Goal: Task Accomplishment & Management: Use online tool/utility

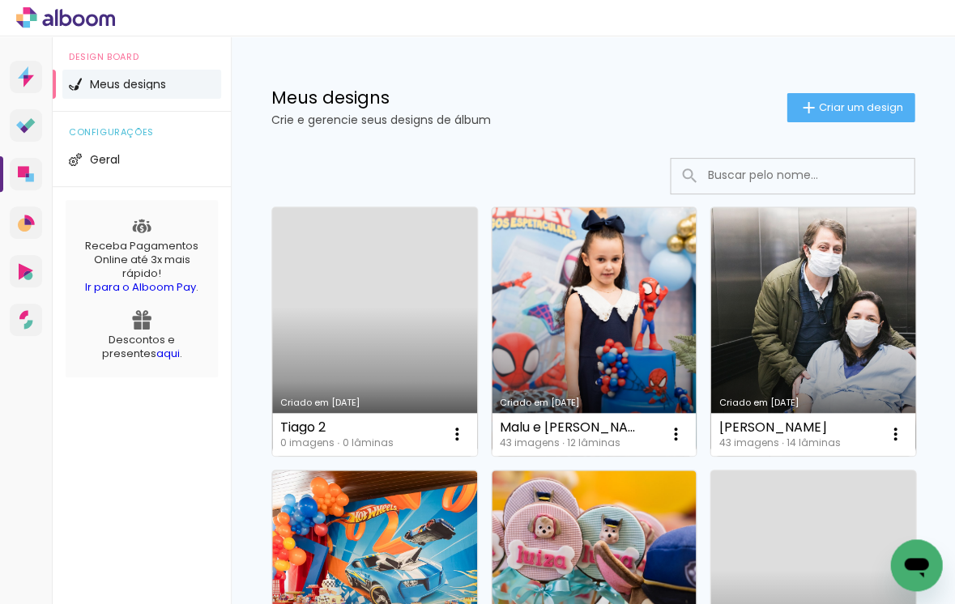
click at [362, 311] on link "Criado em [DATE]" at bounding box center [374, 331] width 205 height 249
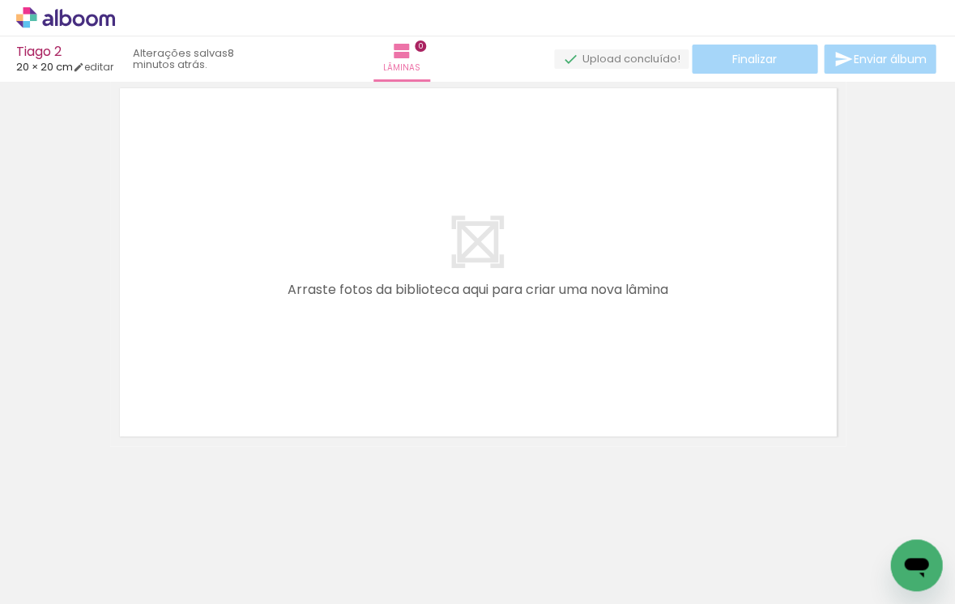
scroll to position [51, 0]
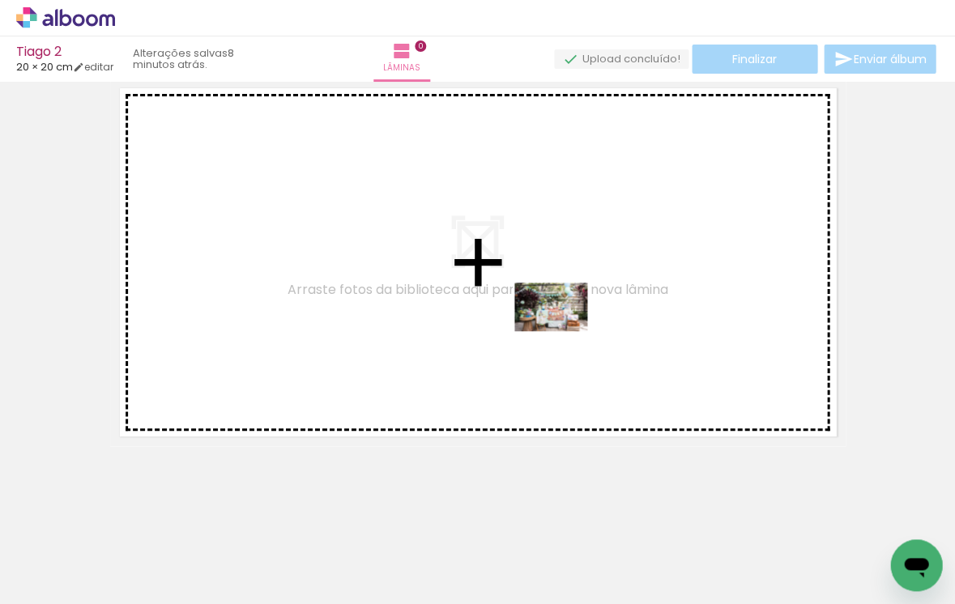
drag, startPoint x: 172, startPoint y: 562, endPoint x: 561, endPoint y: 324, distance: 456.5
click at [561, 324] on quentale-workspace at bounding box center [477, 302] width 955 height 604
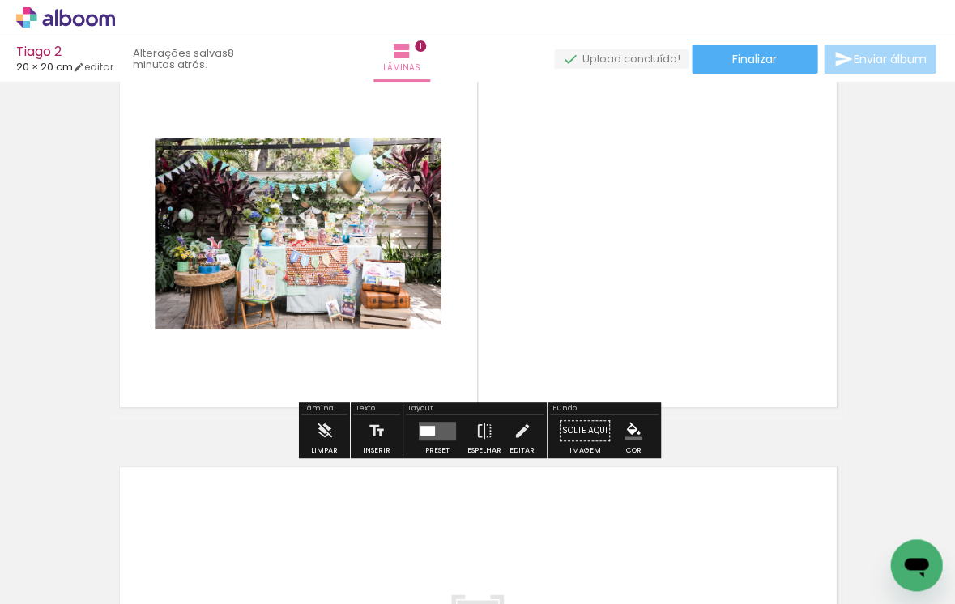
scroll to position [97, 0]
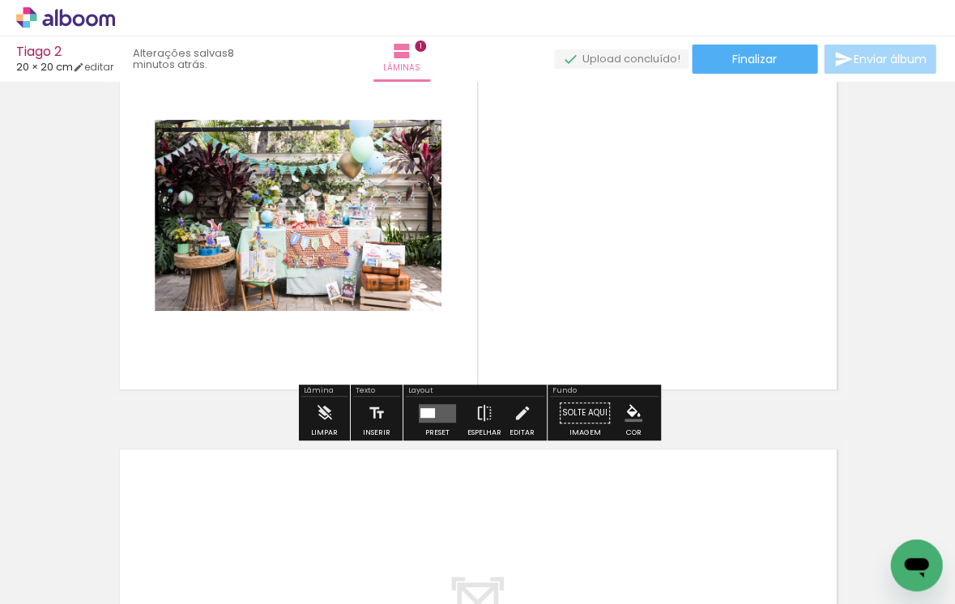
click at [436, 415] on quentale-layouter at bounding box center [437, 412] width 37 height 19
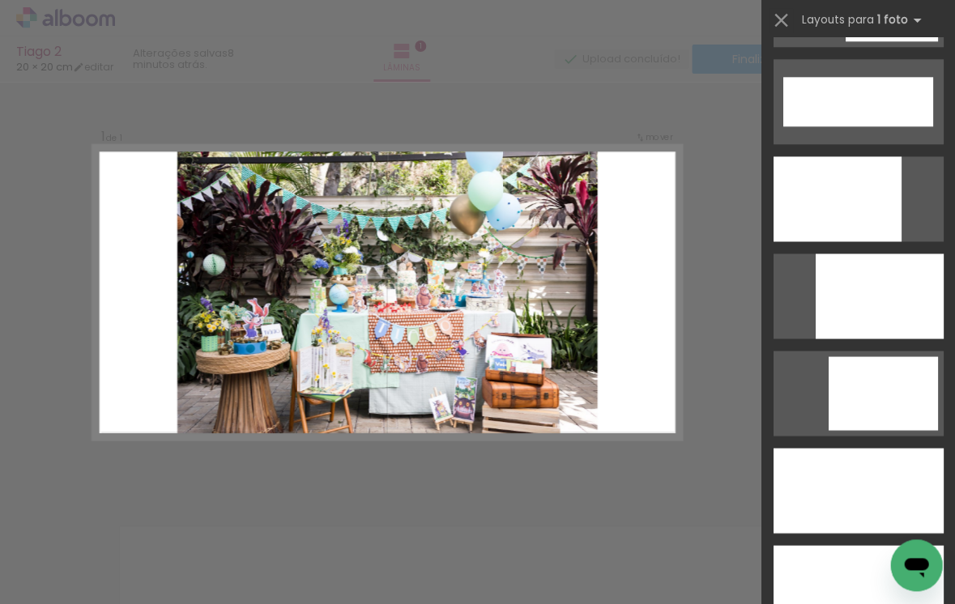
scroll to position [4281, 0]
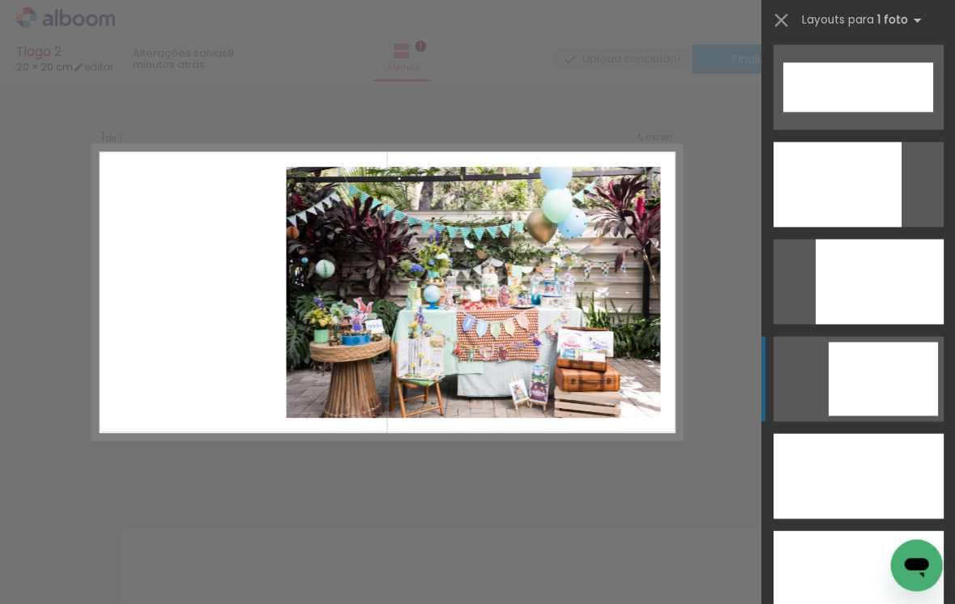
click at [873, 371] on div at bounding box center [882, 379] width 109 height 74
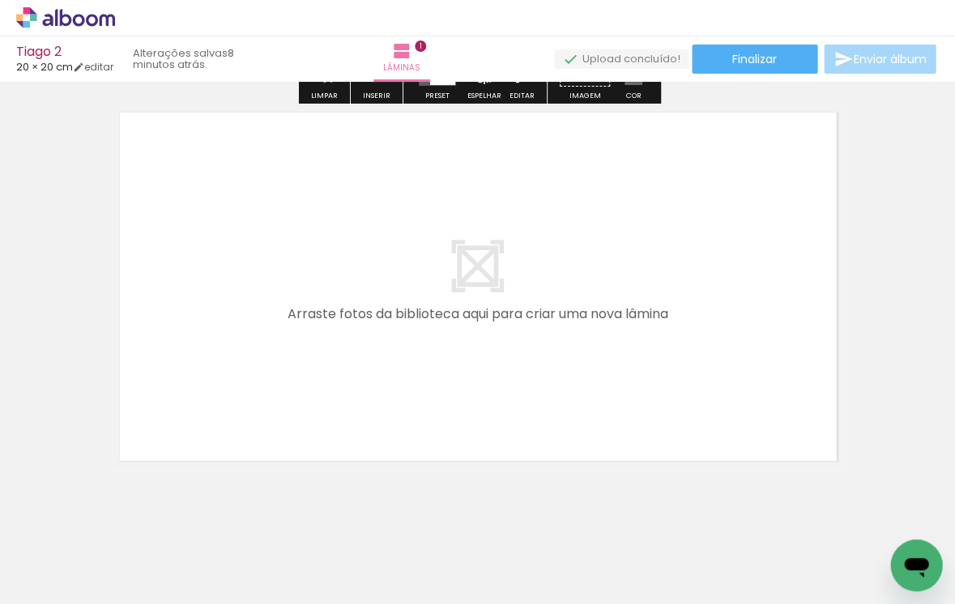
scroll to position [443, 0]
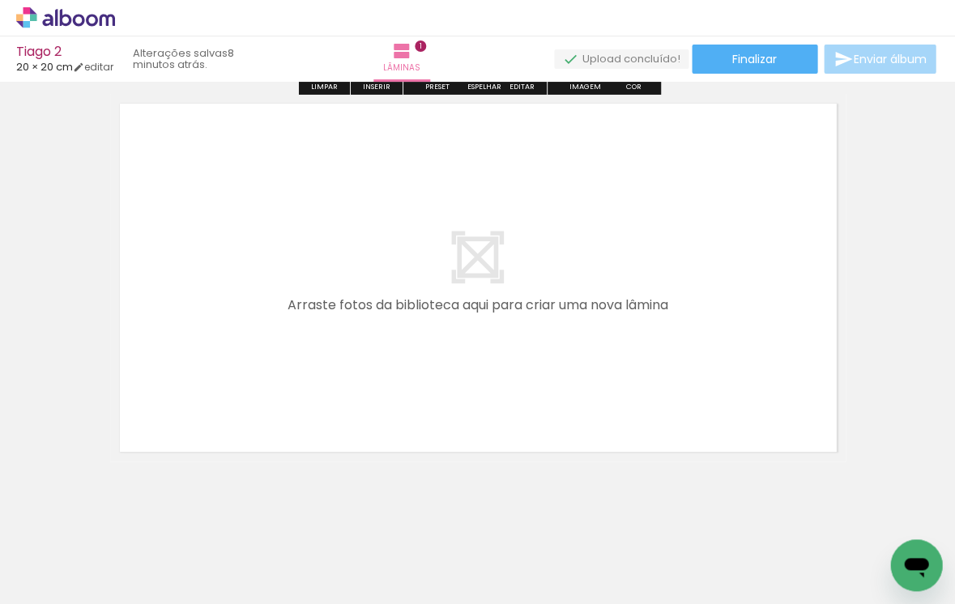
drag, startPoint x: 276, startPoint y: 551, endPoint x: 276, endPoint y: 368, distance: 183.8
click at [276, 368] on quentale-workspace at bounding box center [477, 302] width 955 height 604
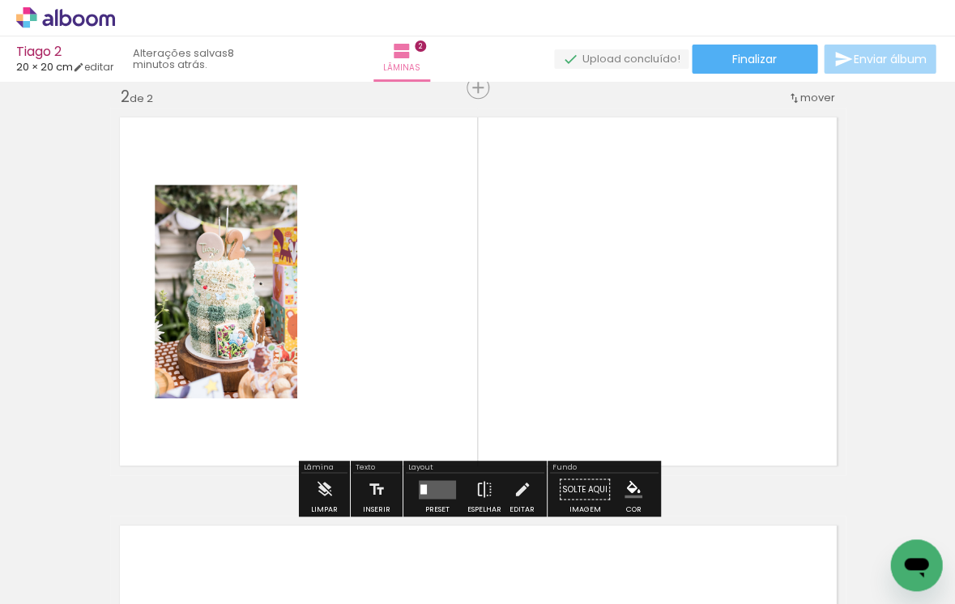
scroll to position [428, 0]
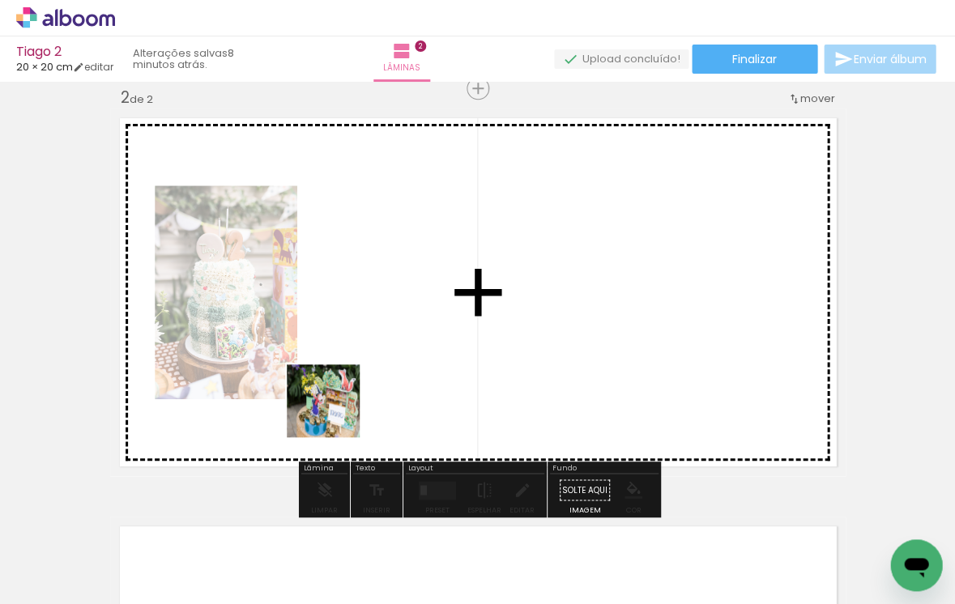
drag, startPoint x: 338, startPoint y: 550, endPoint x: 331, endPoint y: 389, distance: 161.3
click at [331, 389] on quentale-workspace at bounding box center [477, 302] width 955 height 604
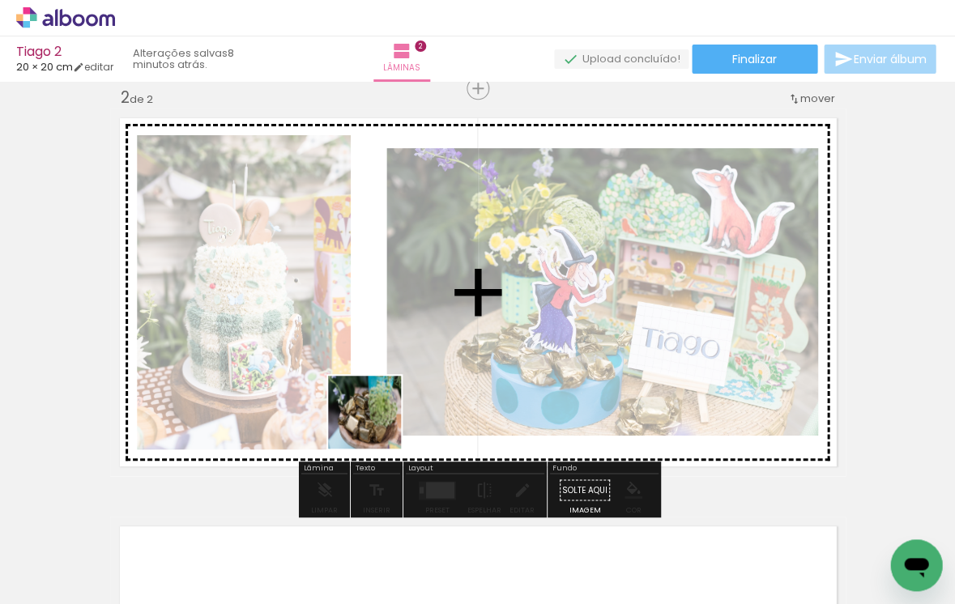
drag, startPoint x: 445, startPoint y: 544, endPoint x: 375, endPoint y: 417, distance: 145.0
click at [375, 417] on quentale-workspace at bounding box center [477, 302] width 955 height 604
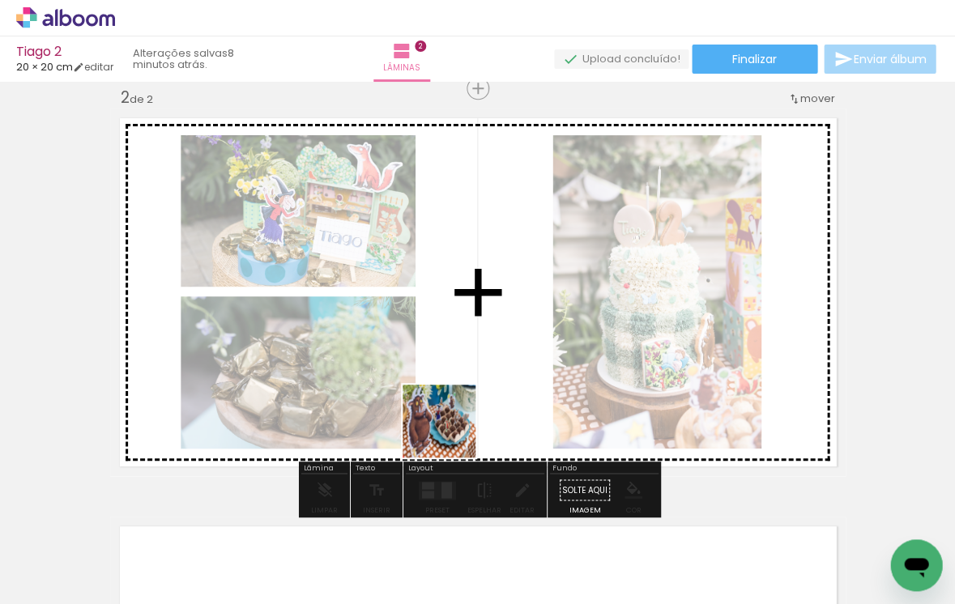
drag, startPoint x: 513, startPoint y: 513, endPoint x: 411, endPoint y: 390, distance: 158.7
click at [411, 390] on quentale-workspace at bounding box center [477, 302] width 955 height 604
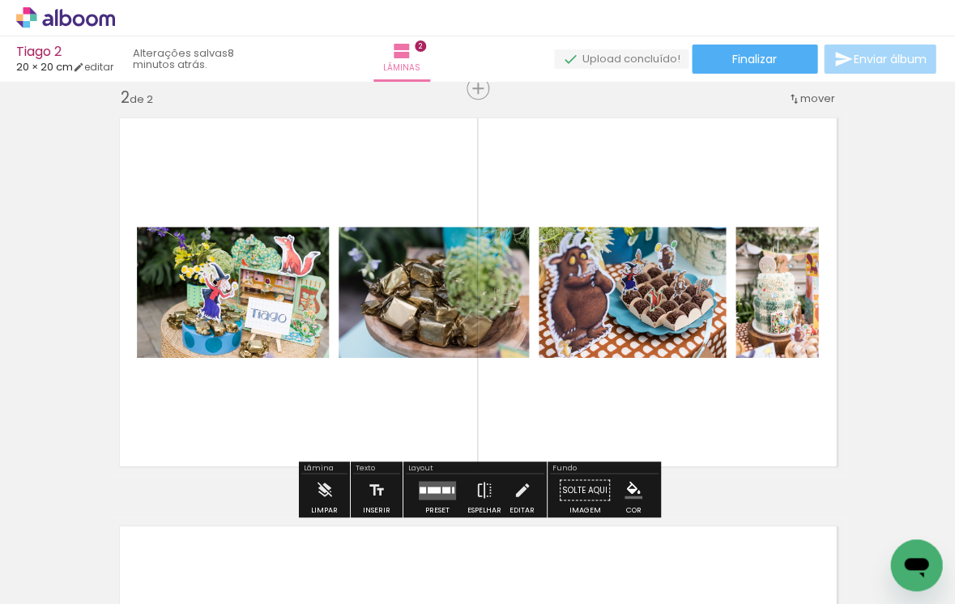
scroll to position [0, 270]
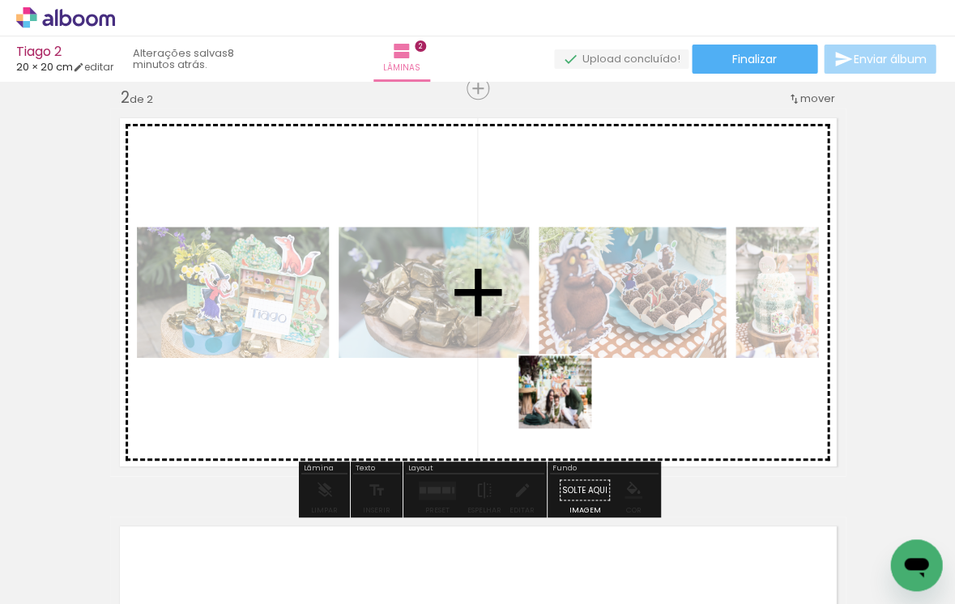
drag, startPoint x: 527, startPoint y: 561, endPoint x: 568, endPoint y: 398, distance: 168.7
click at [568, 398] on quentale-workspace at bounding box center [477, 302] width 955 height 604
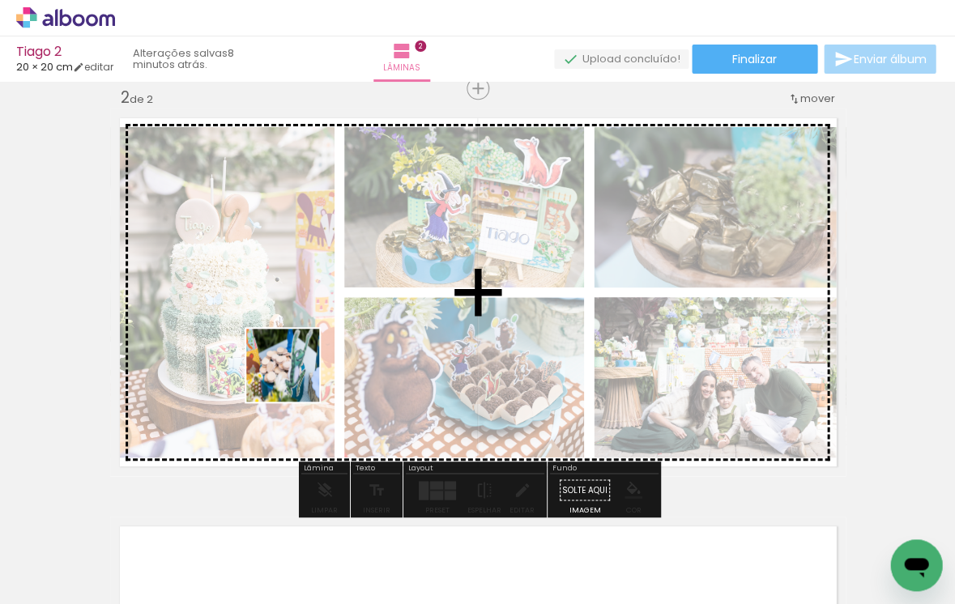
drag, startPoint x: 365, startPoint y: 559, endPoint x: 292, endPoint y: 373, distance: 199.5
click at [292, 373] on quentale-workspace at bounding box center [477, 302] width 955 height 604
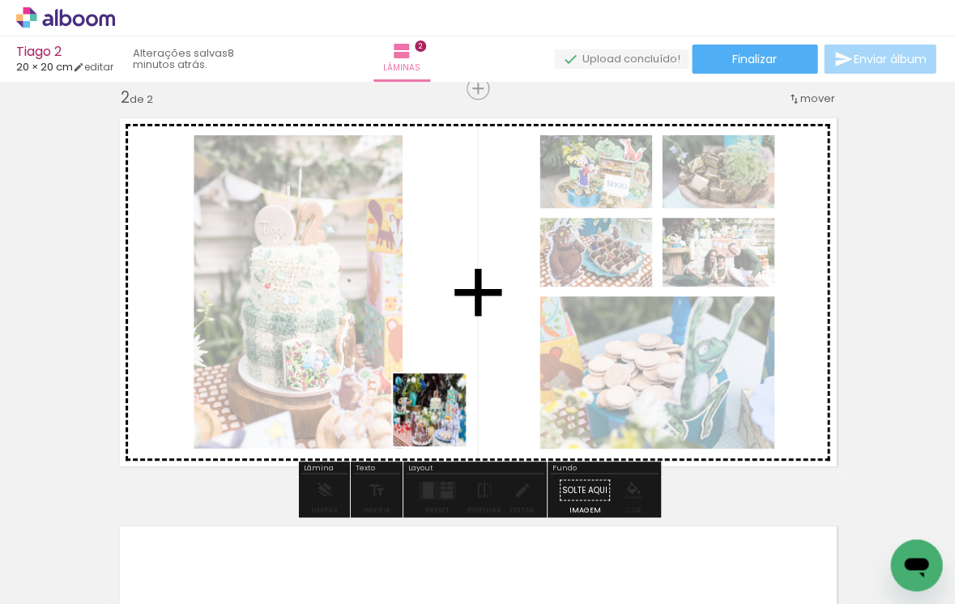
drag, startPoint x: 437, startPoint y: 556, endPoint x: 441, endPoint y: 373, distance: 183.1
click at [441, 373] on quentale-workspace at bounding box center [477, 302] width 955 height 604
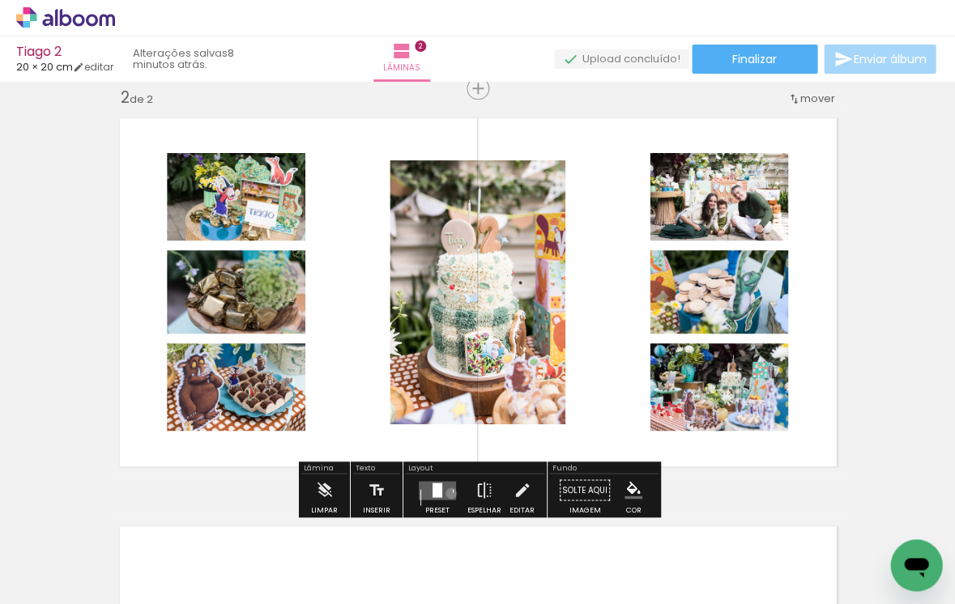
click at [447, 493] on quentale-layouter at bounding box center [437, 489] width 37 height 19
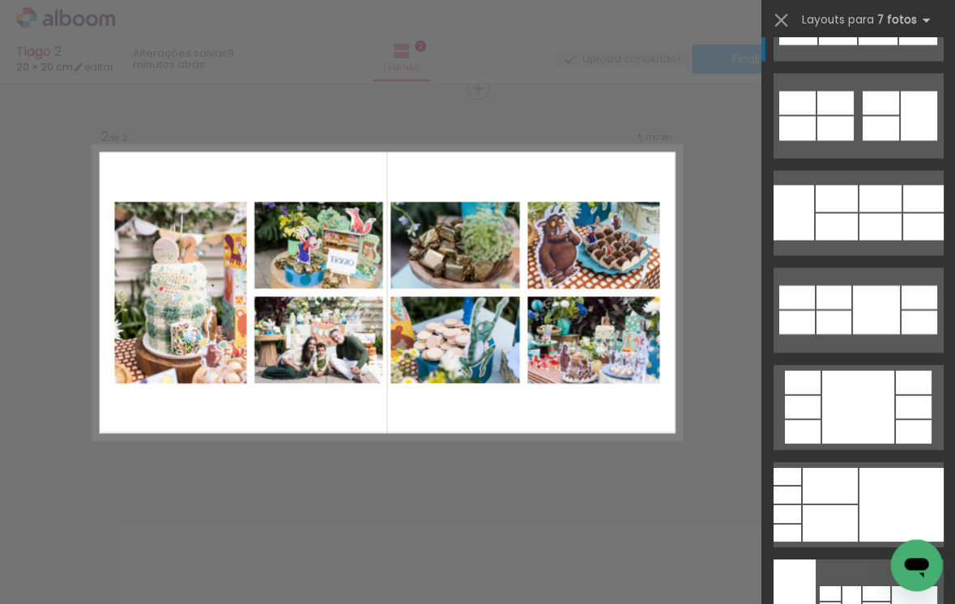
scroll to position [2020, 0]
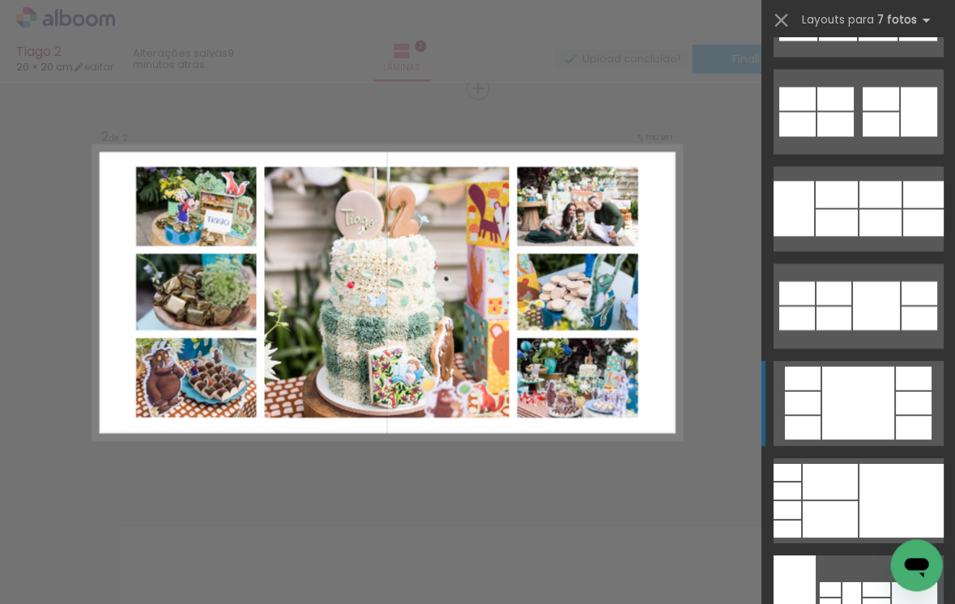
click at [851, 391] on div at bounding box center [857, 403] width 72 height 73
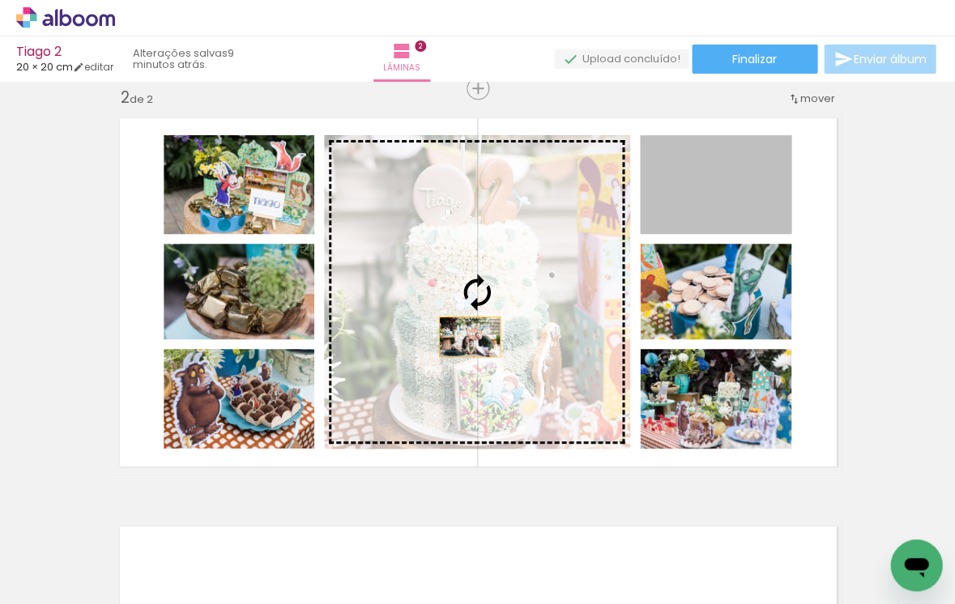
drag, startPoint x: 732, startPoint y: 205, endPoint x: 469, endPoint y: 337, distance: 294.4
click at [0, 0] on slot at bounding box center [0, 0] width 0 height 0
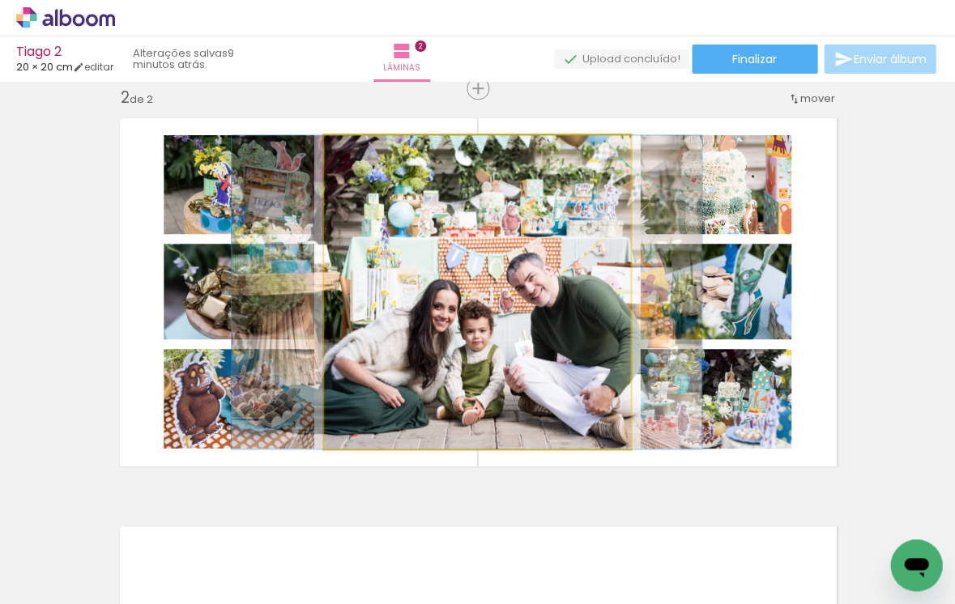
drag, startPoint x: 522, startPoint y: 356, endPoint x: 512, endPoint y: 356, distance: 10.5
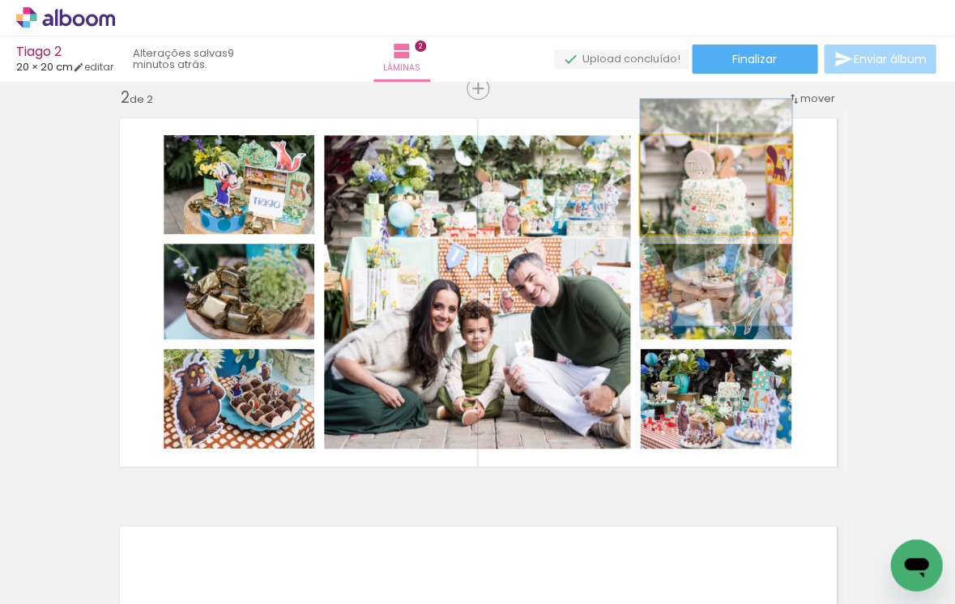
drag, startPoint x: 717, startPoint y: 201, endPoint x: 721, endPoint y: 228, distance: 27.7
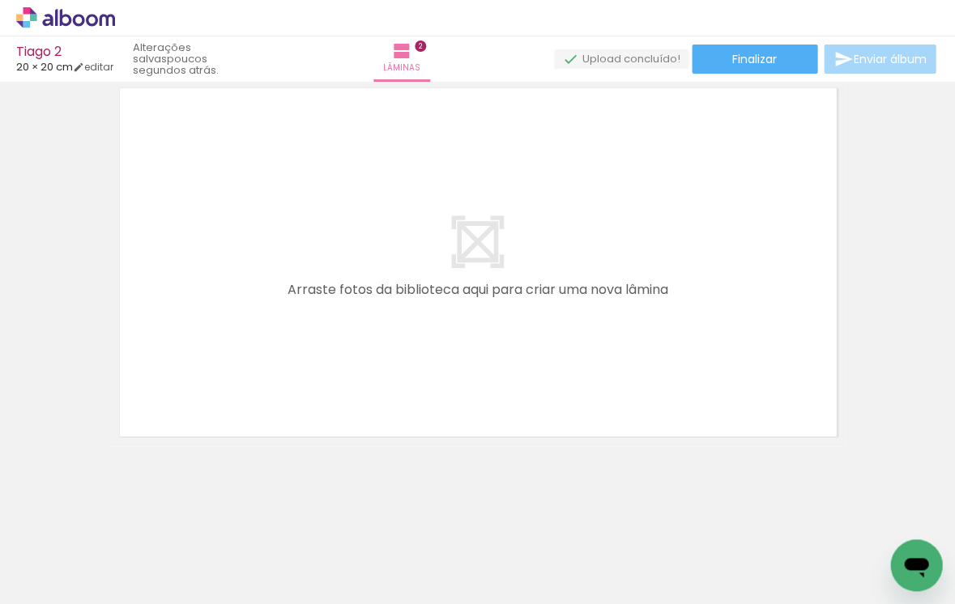
scroll to position [867, 0]
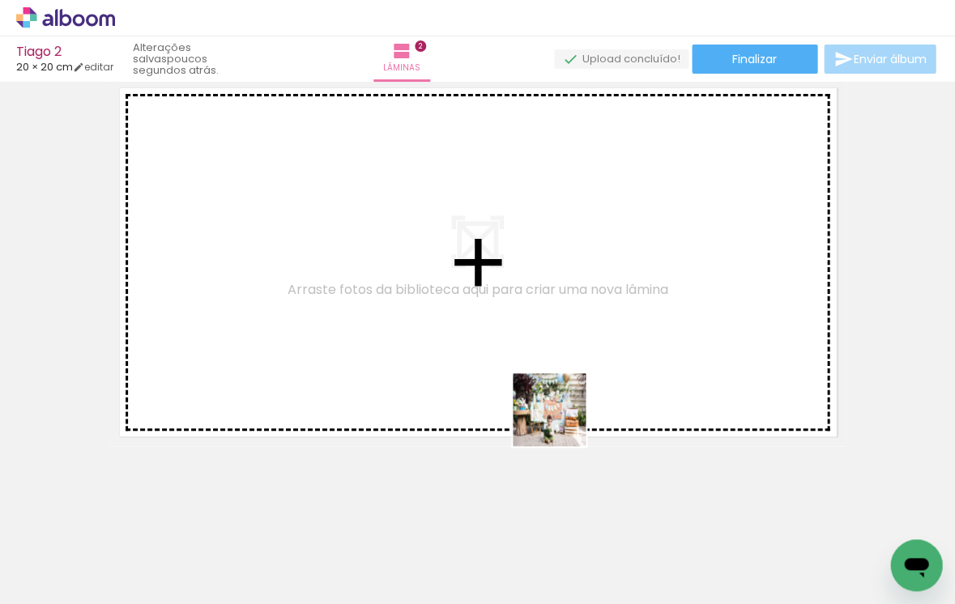
drag, startPoint x: 639, startPoint y: 550, endPoint x: 552, endPoint y: 407, distance: 167.5
click at [552, 407] on quentale-workspace at bounding box center [477, 302] width 955 height 604
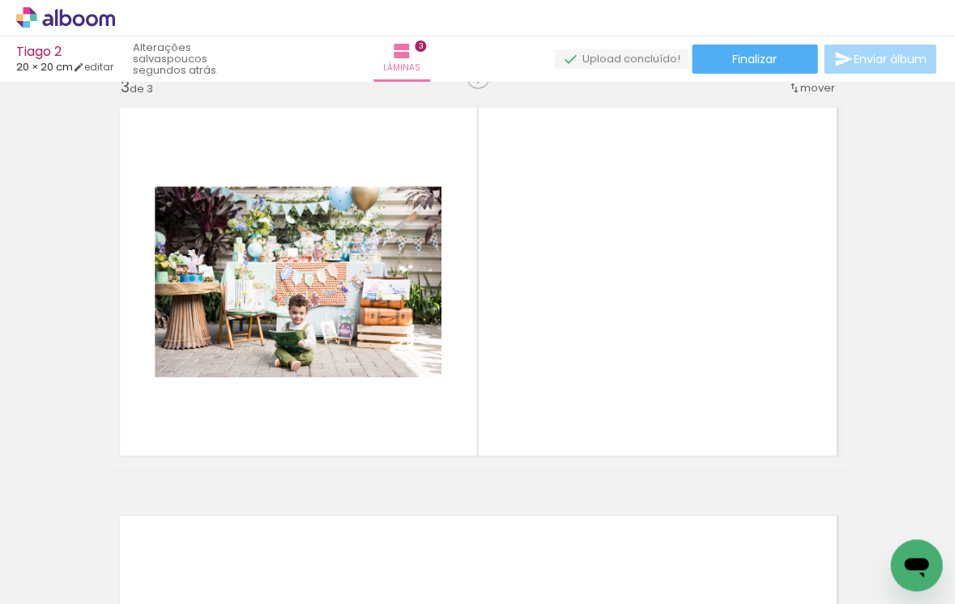
scroll to position [837, 0]
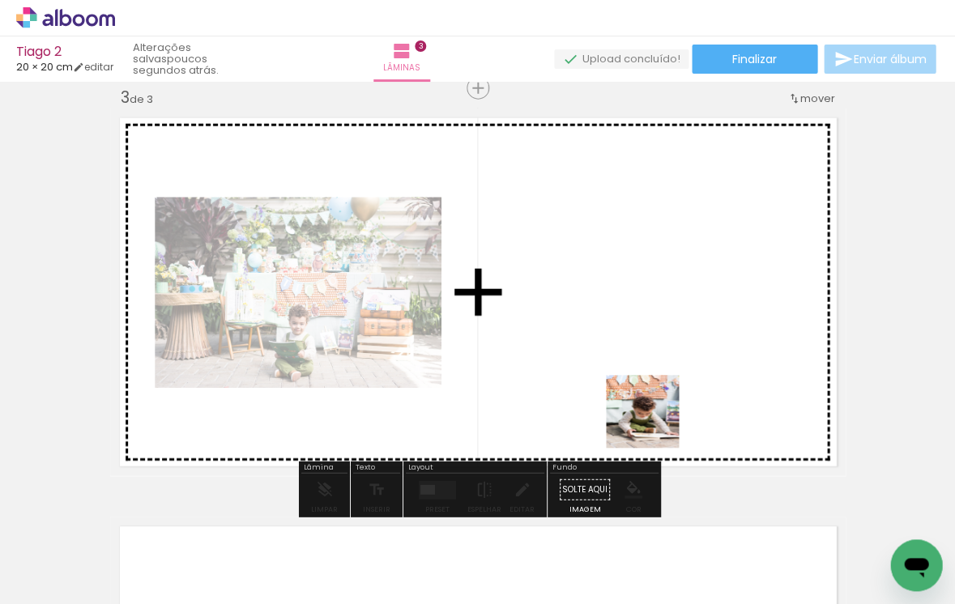
drag, startPoint x: 707, startPoint y: 560, endPoint x: 616, endPoint y: 363, distance: 216.7
click at [616, 363] on quentale-workspace at bounding box center [477, 302] width 955 height 604
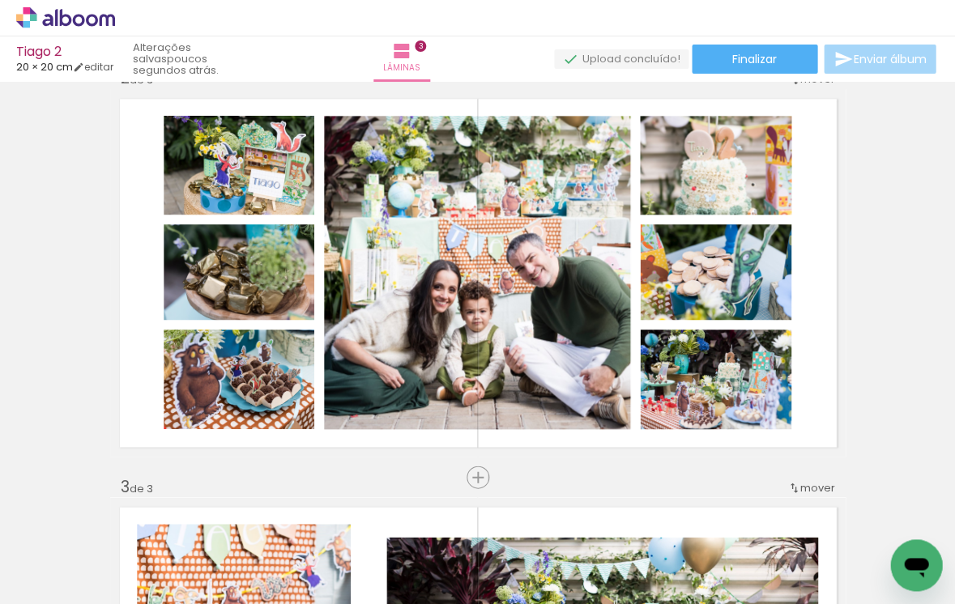
scroll to position [419, 0]
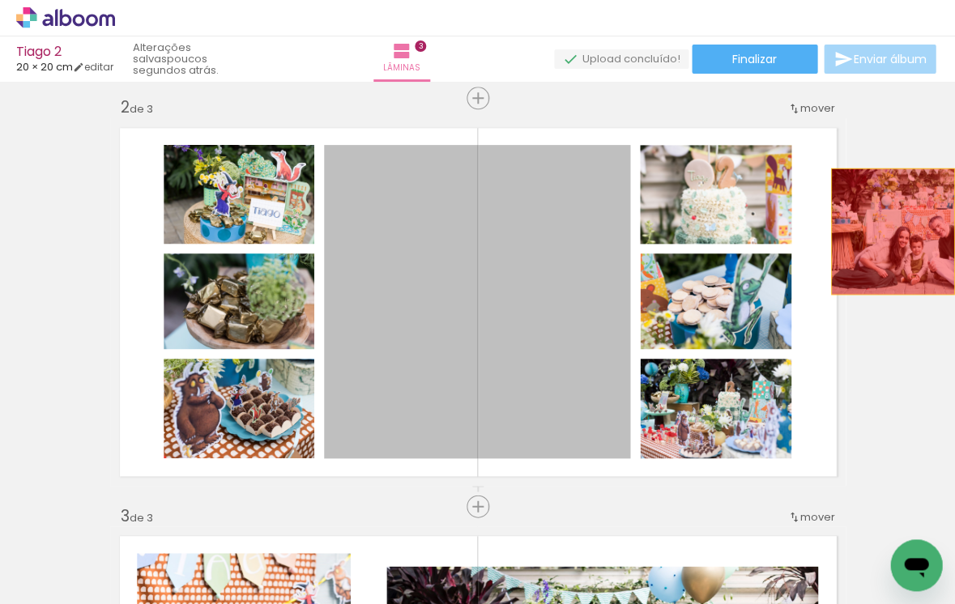
drag, startPoint x: 567, startPoint y: 347, endPoint x: 891, endPoint y: 232, distance: 343.4
click at [891, 232] on div "Inserir lâmina 1 de 3 Inserir lâmina 2 de 3 Inserir lâmina 3 de 3" at bounding box center [477, 485] width 955 height 1633
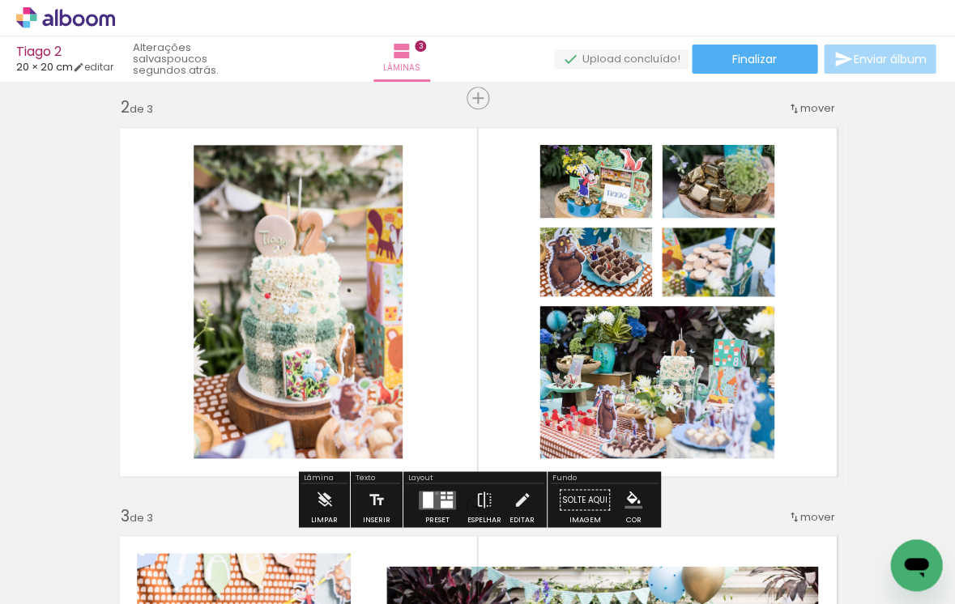
click at [432, 493] on quentale-layouter at bounding box center [437, 499] width 37 height 19
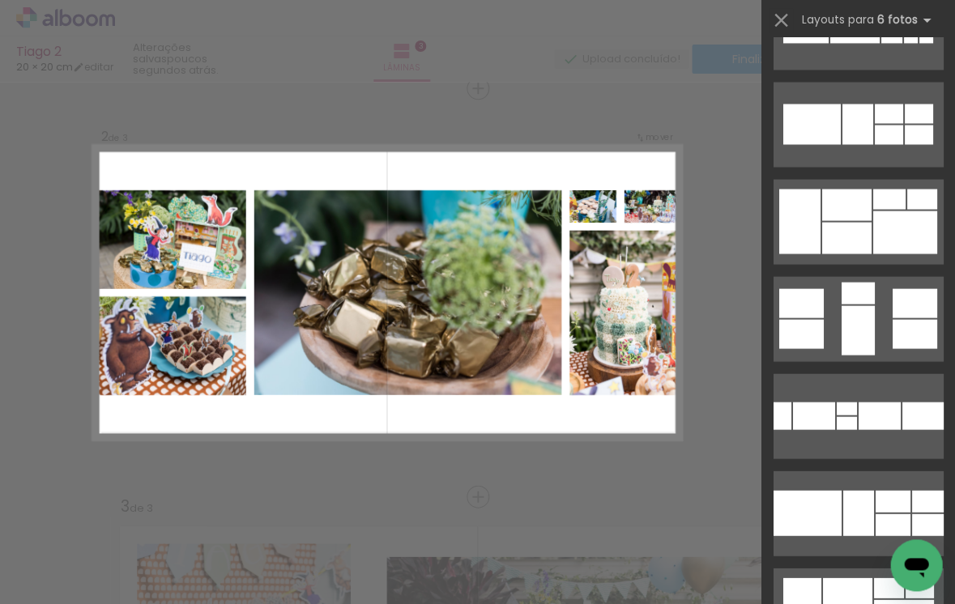
scroll to position [577, 0]
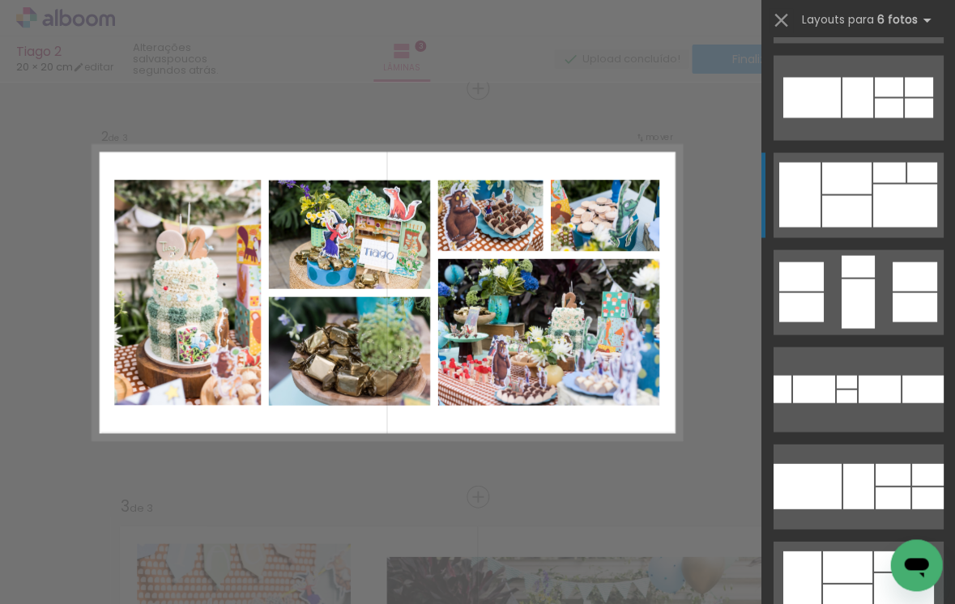
click at [845, 209] on div at bounding box center [845, 211] width 49 height 32
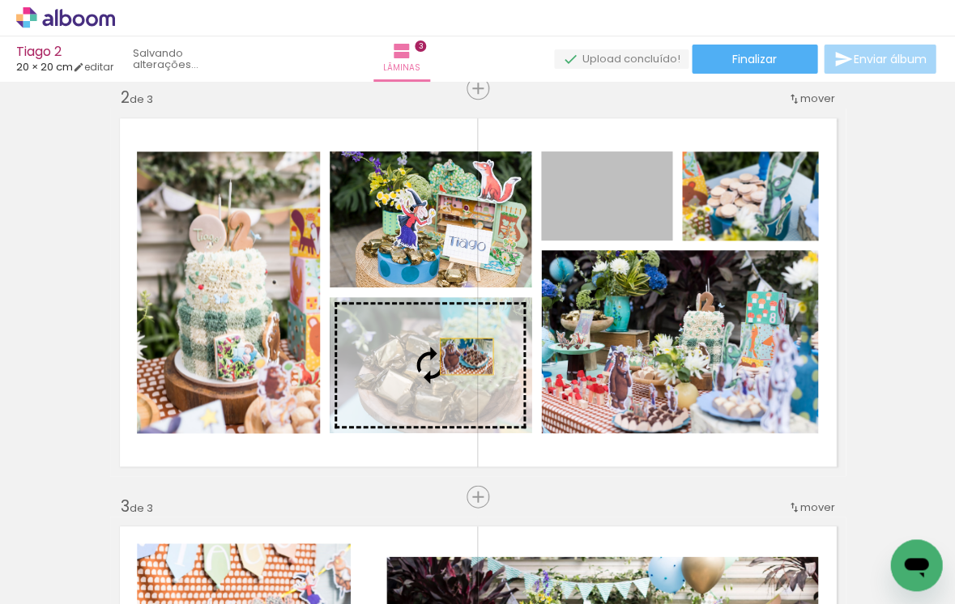
drag, startPoint x: 628, startPoint y: 220, endPoint x: 466, endPoint y: 356, distance: 211.5
click at [0, 0] on slot at bounding box center [0, 0] width 0 height 0
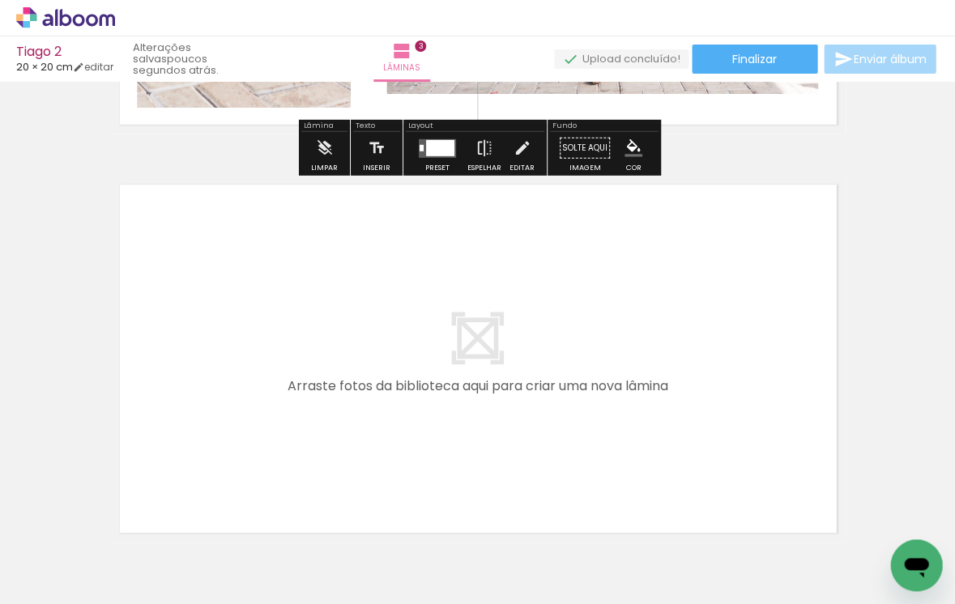
scroll to position [1212, 0]
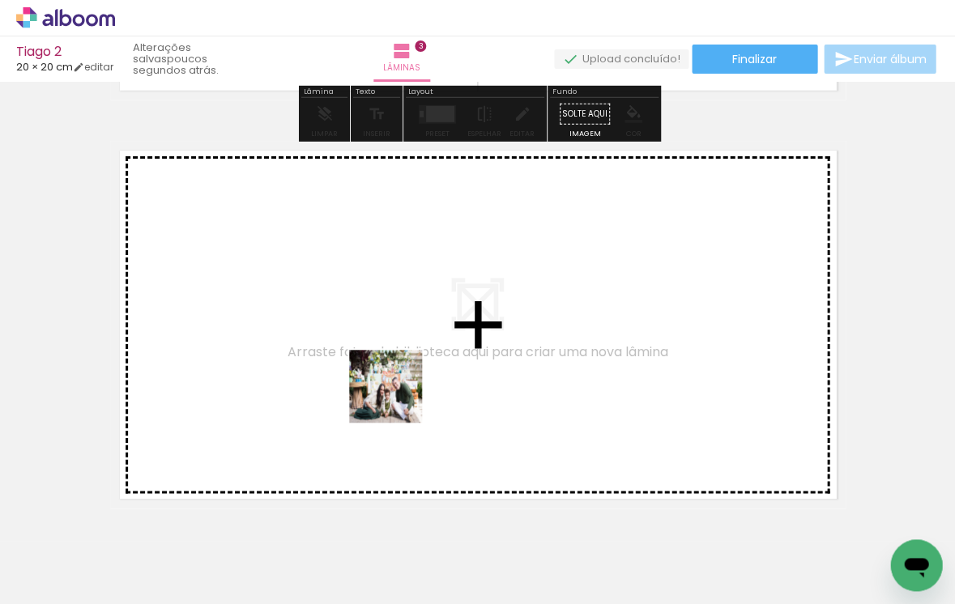
drag, startPoint x: 525, startPoint y: 552, endPoint x: 398, endPoint y: 398, distance: 199.6
click at [398, 398] on quentale-workspace at bounding box center [477, 302] width 955 height 604
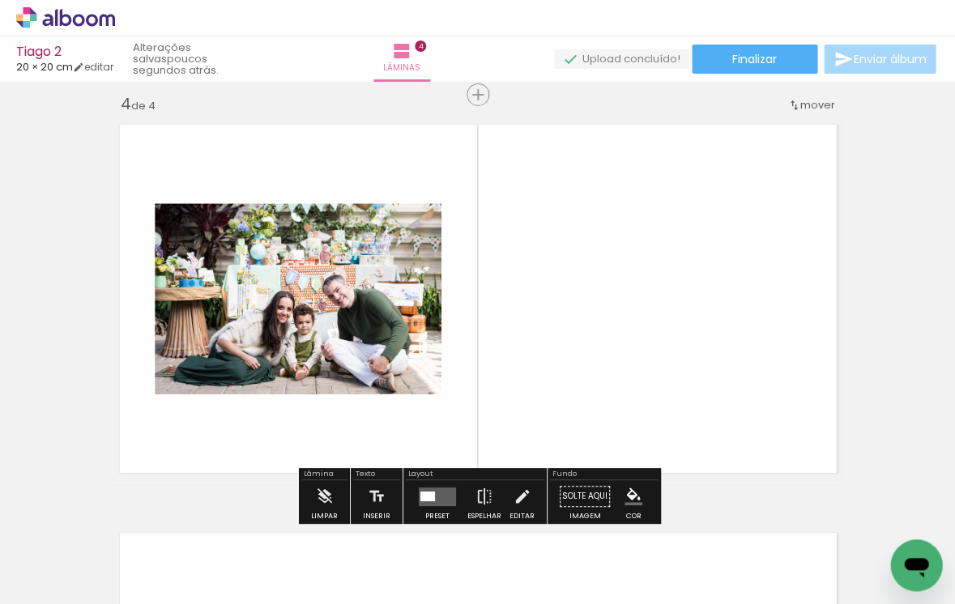
scroll to position [1245, 0]
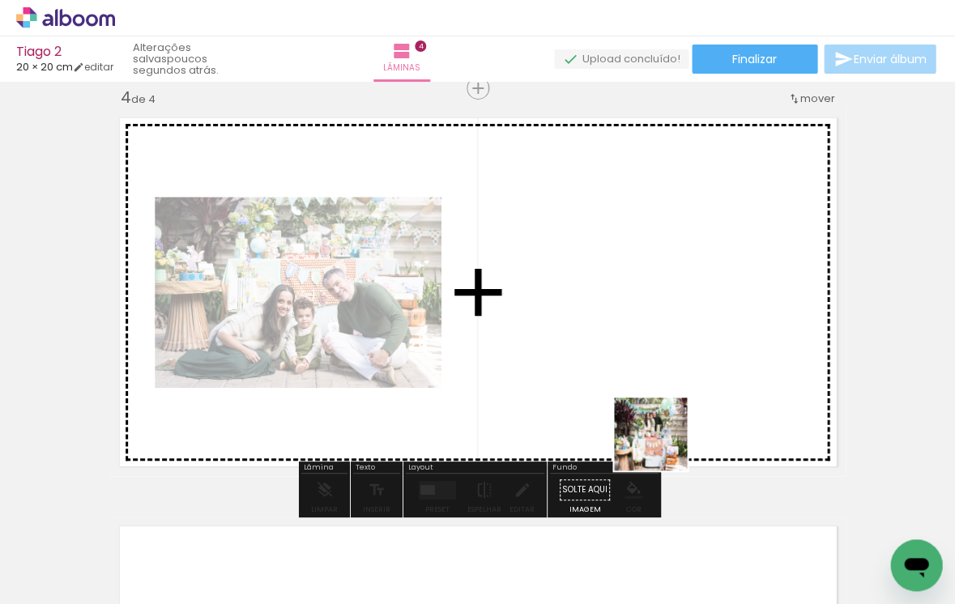
drag, startPoint x: 795, startPoint y: 546, endPoint x: 598, endPoint y: 390, distance: 250.8
click at [598, 390] on quentale-workspace at bounding box center [477, 302] width 955 height 604
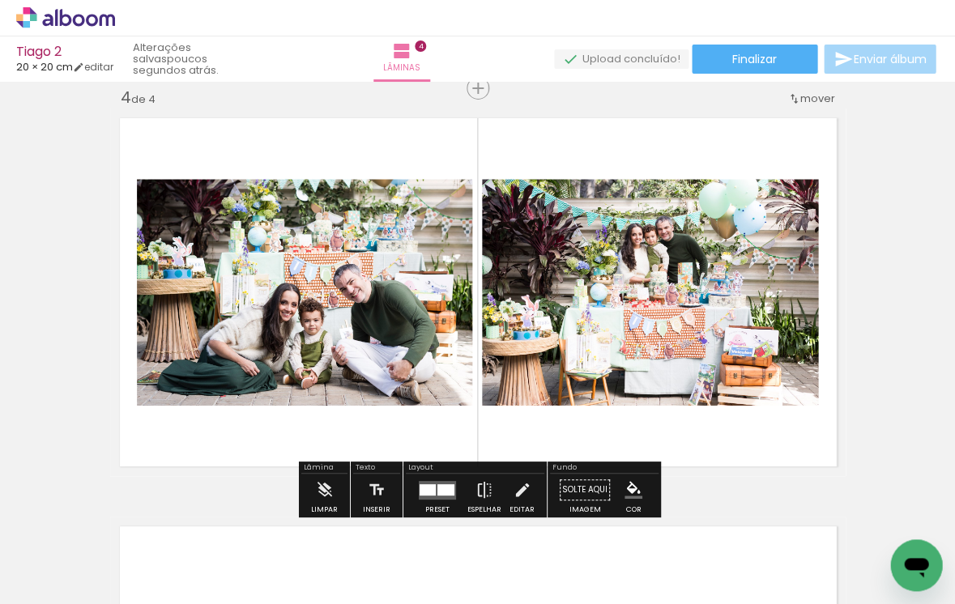
scroll to position [0, 675]
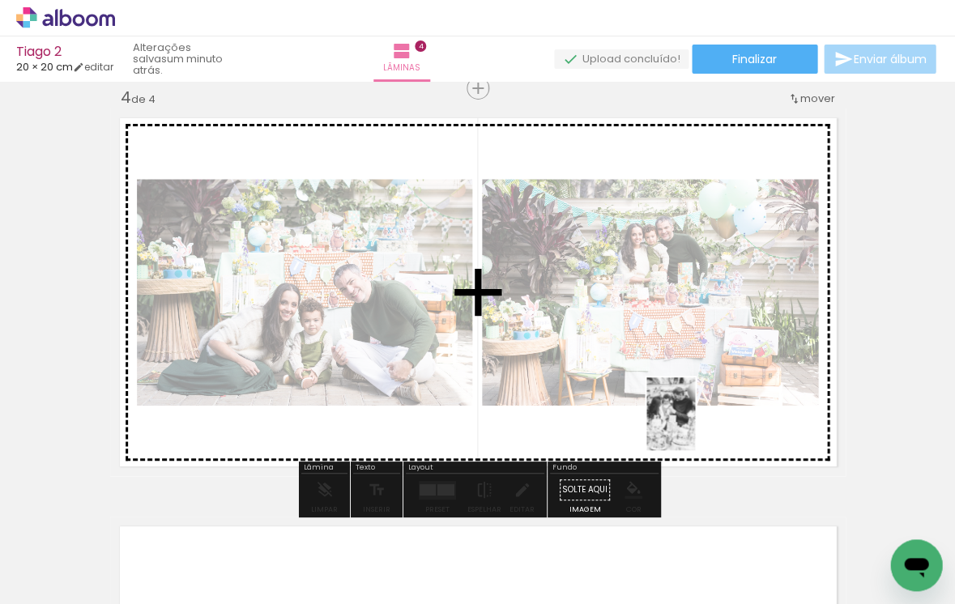
drag, startPoint x: 585, startPoint y: 563, endPoint x: 695, endPoint y: 426, distance: 175.2
click at [695, 426] on quentale-workspace at bounding box center [477, 302] width 955 height 604
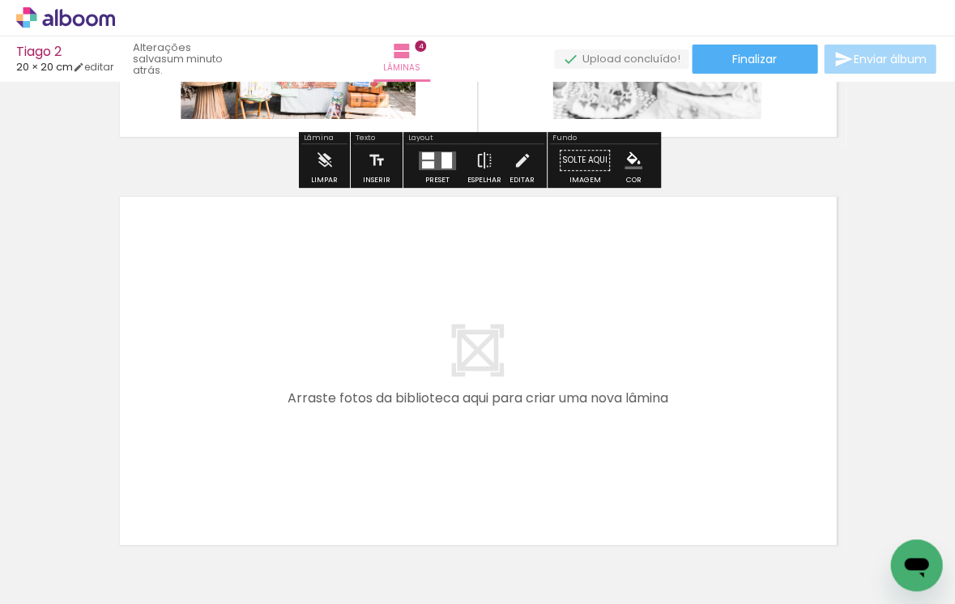
scroll to position [1602, 0]
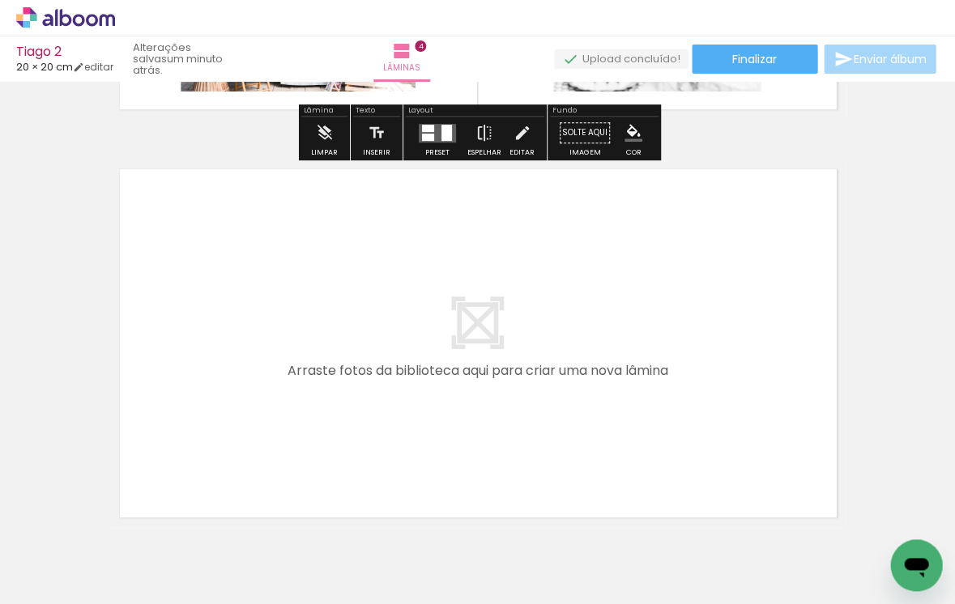
drag, startPoint x: 507, startPoint y: 558, endPoint x: 329, endPoint y: 409, distance: 232.2
click at [329, 409] on quentale-workspace at bounding box center [477, 302] width 955 height 604
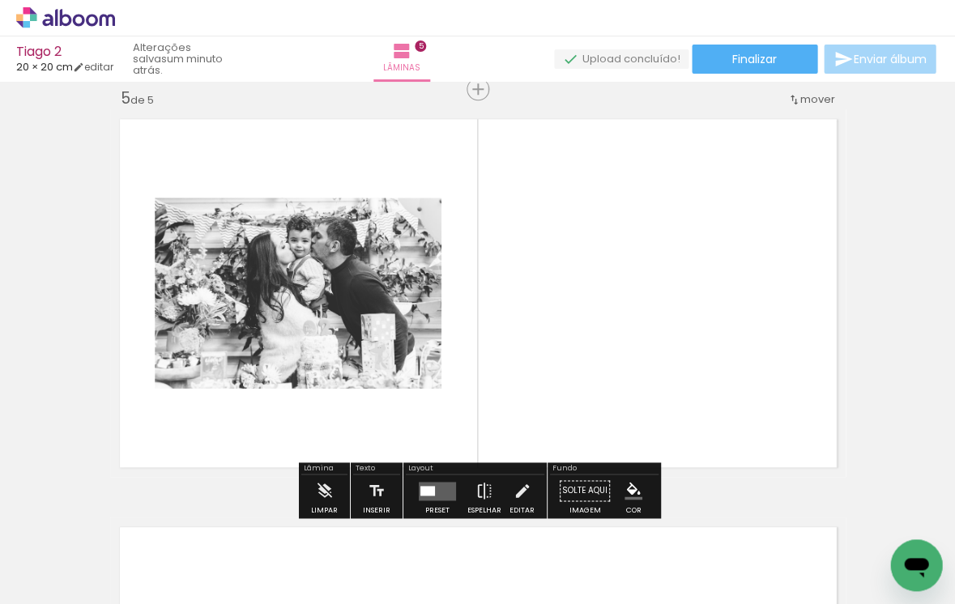
scroll to position [1653, 0]
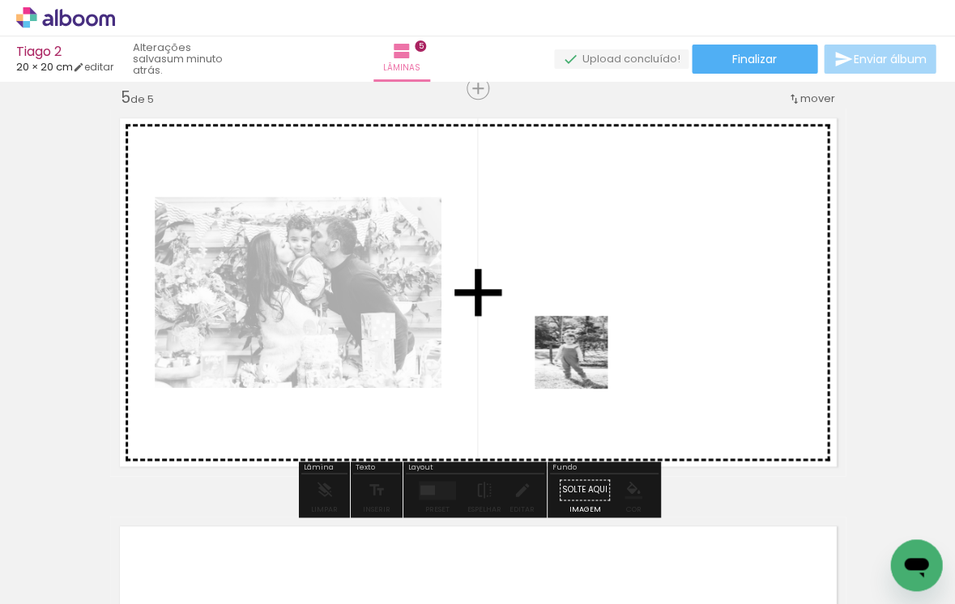
drag, startPoint x: 766, startPoint y: 548, endPoint x: 583, endPoint y: 364, distance: 259.4
click at [583, 364] on quentale-workspace at bounding box center [477, 302] width 955 height 604
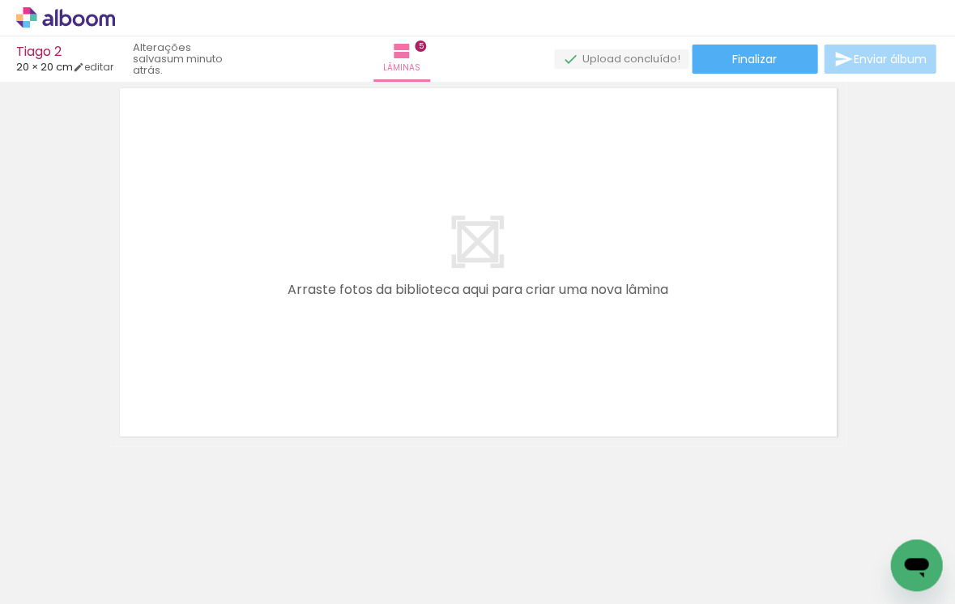
scroll to position [0, 968]
drag, startPoint x: 553, startPoint y: 557, endPoint x: 421, endPoint y: 406, distance: 200.9
click at [421, 406] on quentale-workspace at bounding box center [477, 302] width 955 height 604
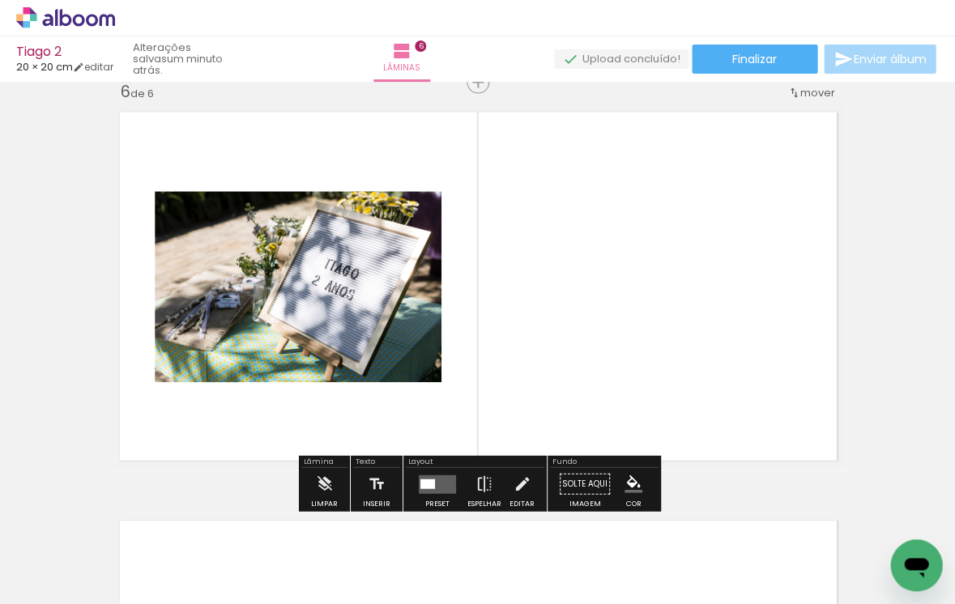
scroll to position [2061, 0]
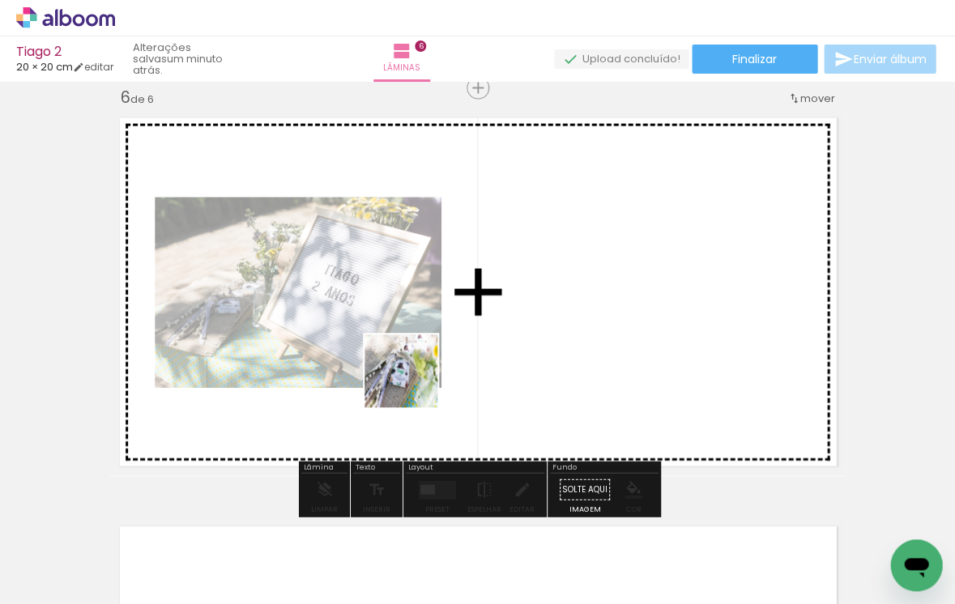
drag, startPoint x: 648, startPoint y: 553, endPoint x: 397, endPoint y: 364, distance: 314.0
click at [397, 364] on quentale-workspace at bounding box center [477, 302] width 955 height 604
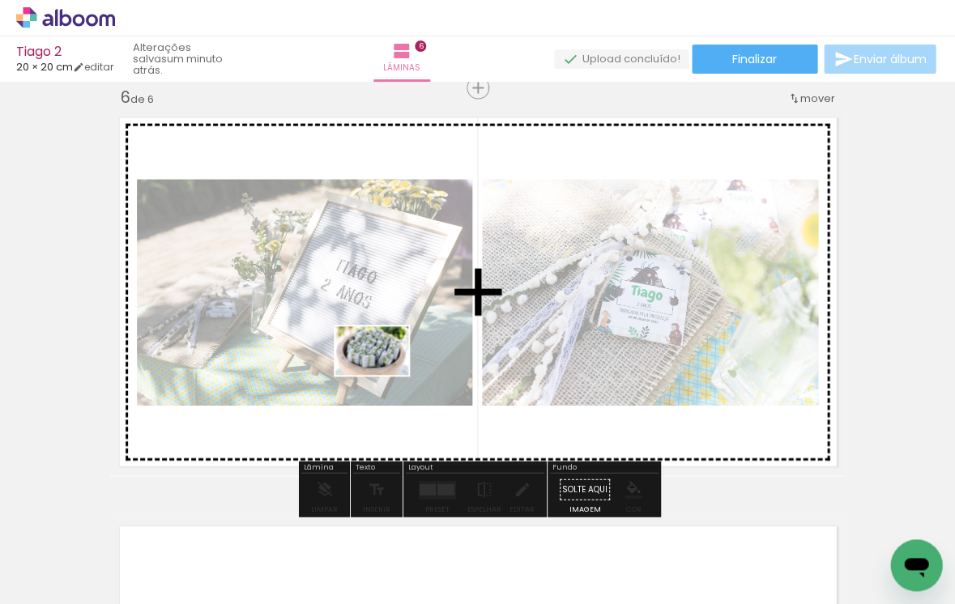
drag, startPoint x: 729, startPoint y: 547, endPoint x: 382, endPoint y: 369, distance: 389.7
click at [382, 369] on quentale-workspace at bounding box center [477, 302] width 955 height 604
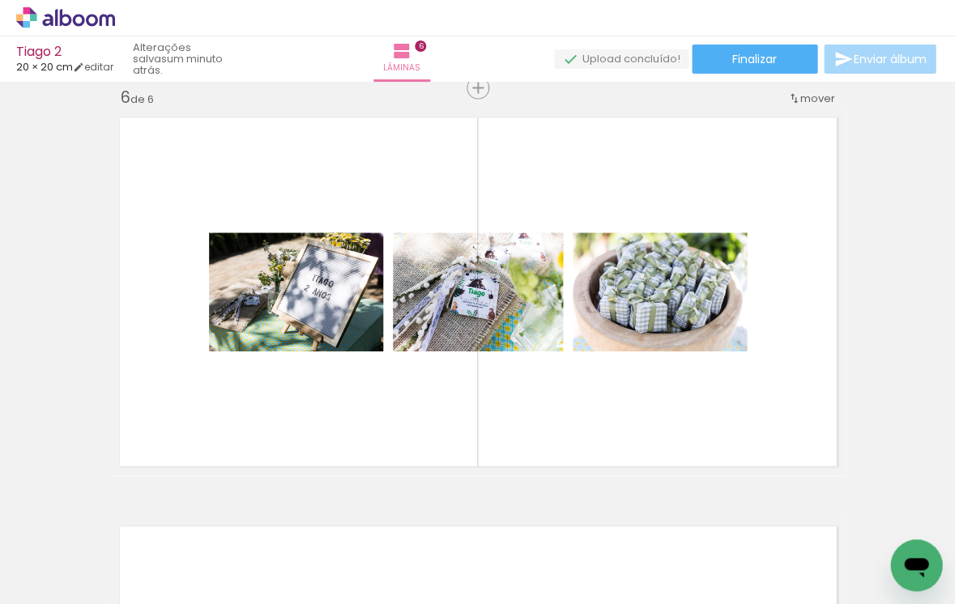
scroll to position [0, 2284]
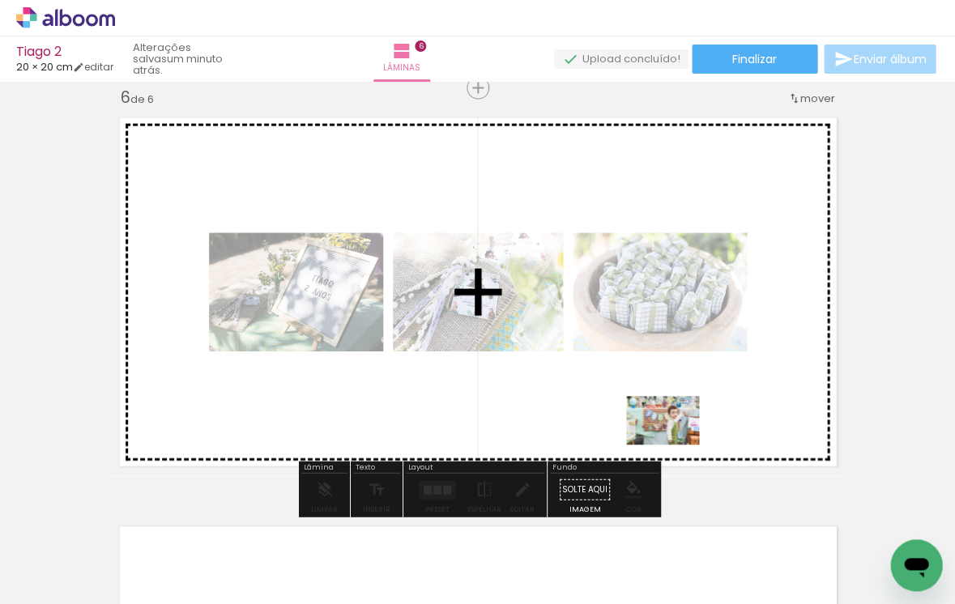
drag, startPoint x: 610, startPoint y: 564, endPoint x: 675, endPoint y: 445, distance: 134.8
click at [675, 445] on quentale-workspace at bounding box center [477, 302] width 955 height 604
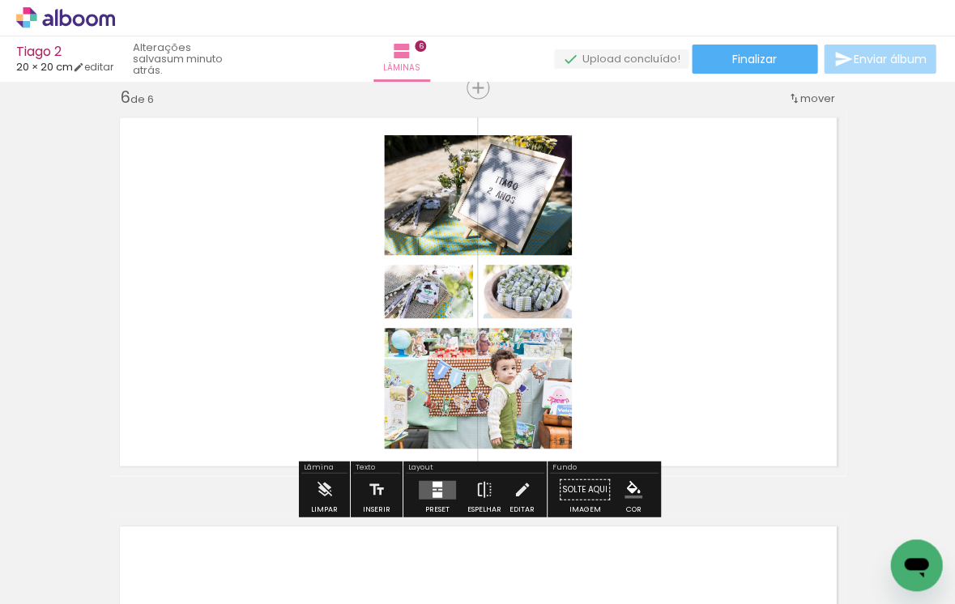
click at [432, 494] on div at bounding box center [437, 495] width 10 height 6
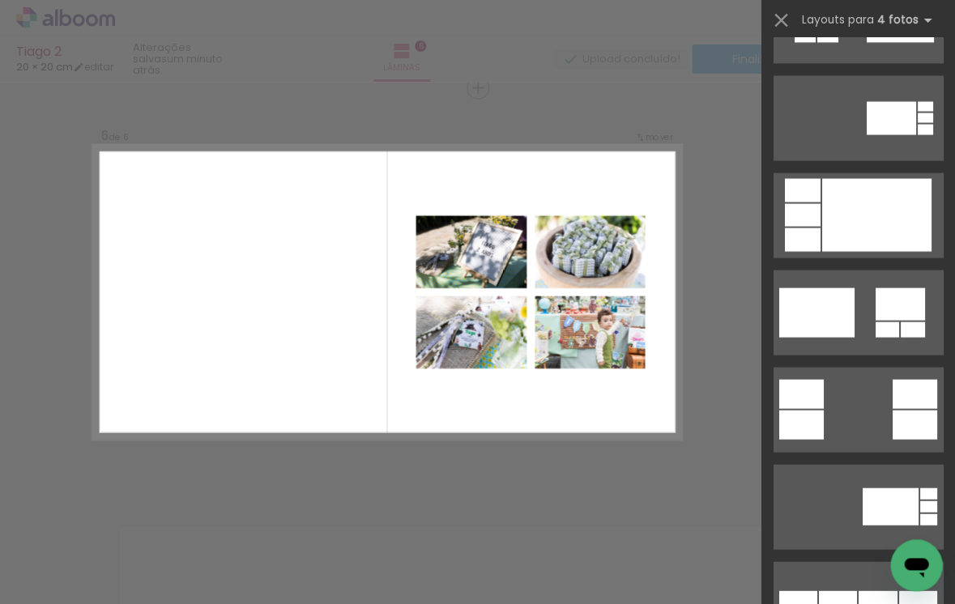
scroll to position [1837, 0]
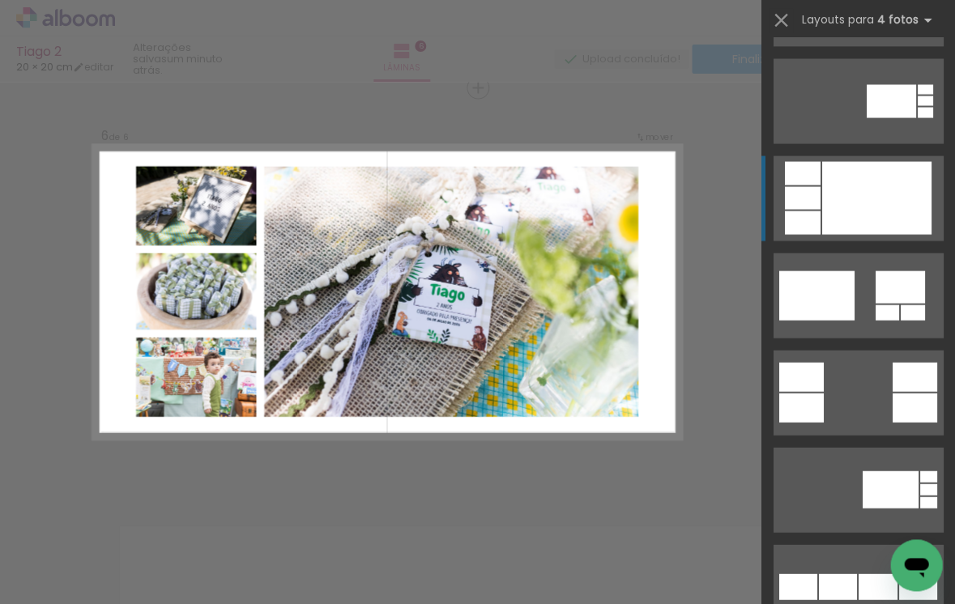
click at [858, 201] on div at bounding box center [875, 197] width 109 height 73
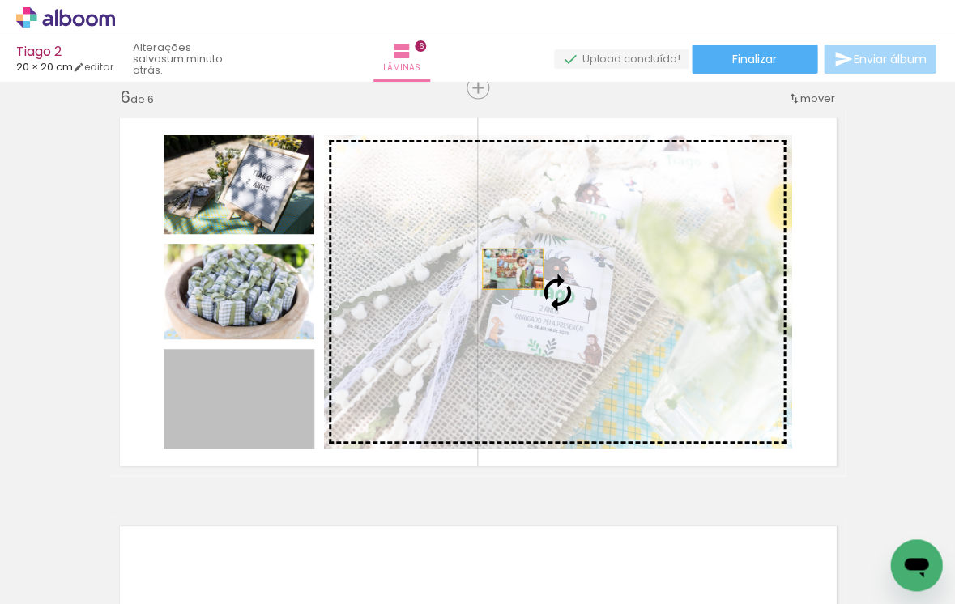
drag, startPoint x: 280, startPoint y: 398, endPoint x: 512, endPoint y: 270, distance: 265.0
click at [0, 0] on slot at bounding box center [0, 0] width 0 height 0
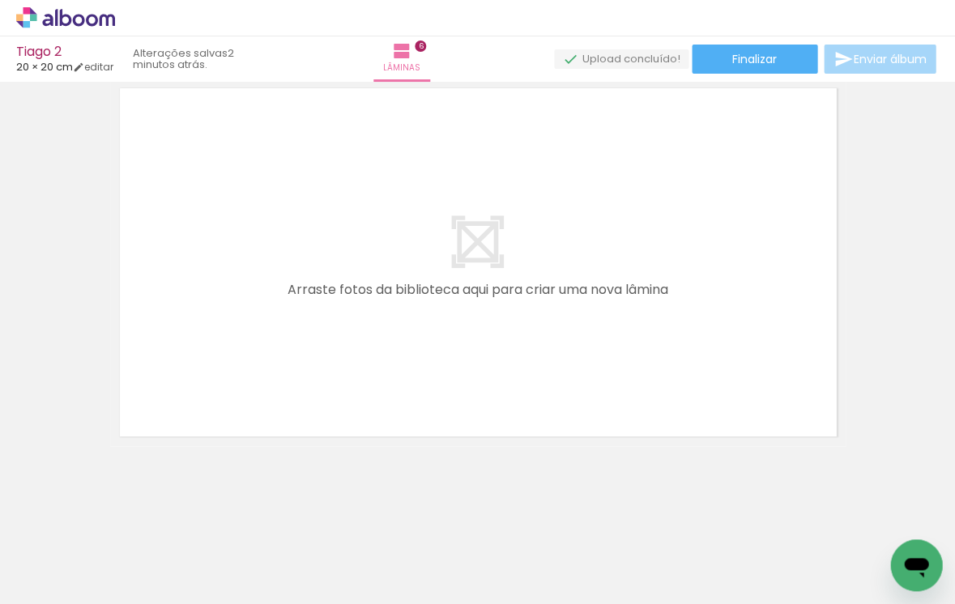
scroll to position [0, 1252]
click at [73, 551] on input "Todas as fotos" at bounding box center [46, 555] width 62 height 14
click at [0, 0] on slot "Não utilizadas" at bounding box center [0, 0] width 0 height 0
type input "Não utilizadas"
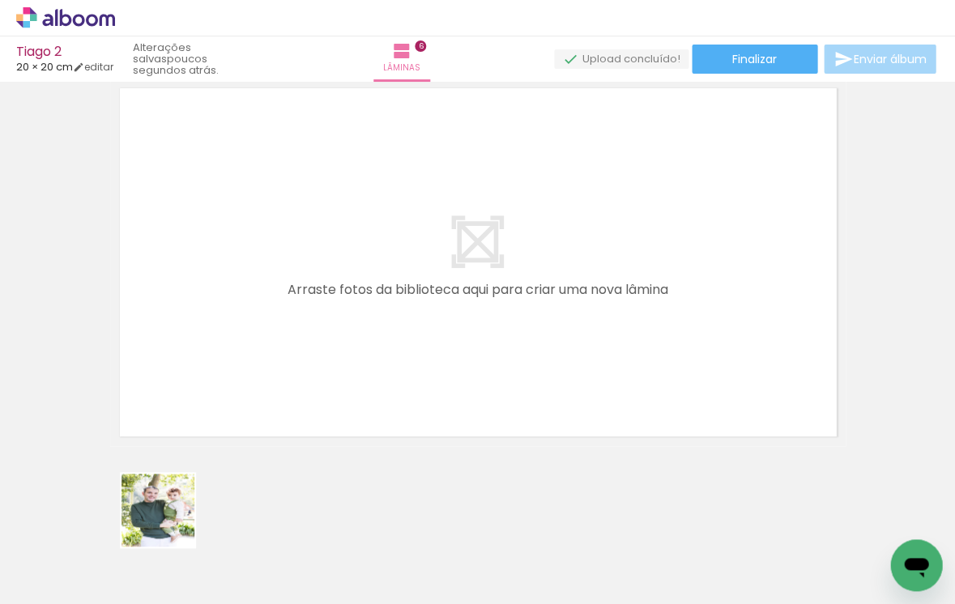
drag, startPoint x: 170, startPoint y: 549, endPoint x: 200, endPoint y: 362, distance: 189.4
click at [200, 362] on quentale-workspace at bounding box center [477, 302] width 955 height 604
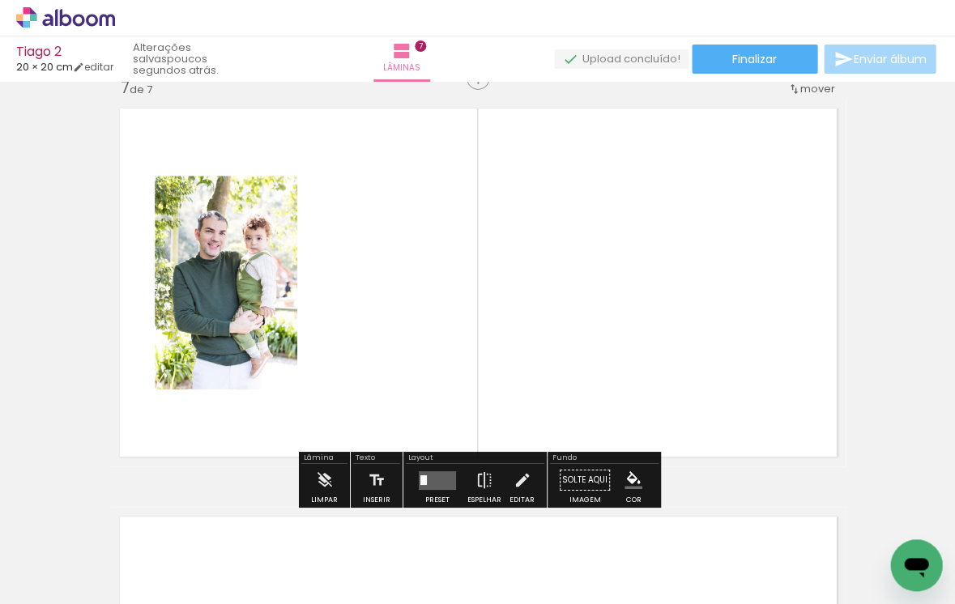
scroll to position [2469, 0]
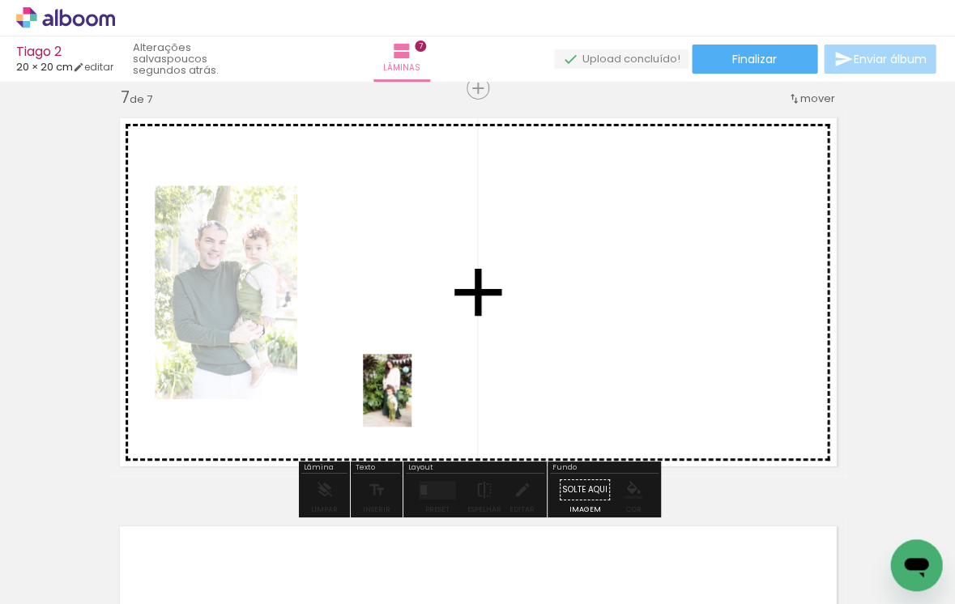
drag, startPoint x: 713, startPoint y: 561, endPoint x: 411, endPoint y: 402, distance: 340.9
click at [411, 402] on quentale-workspace at bounding box center [477, 302] width 955 height 604
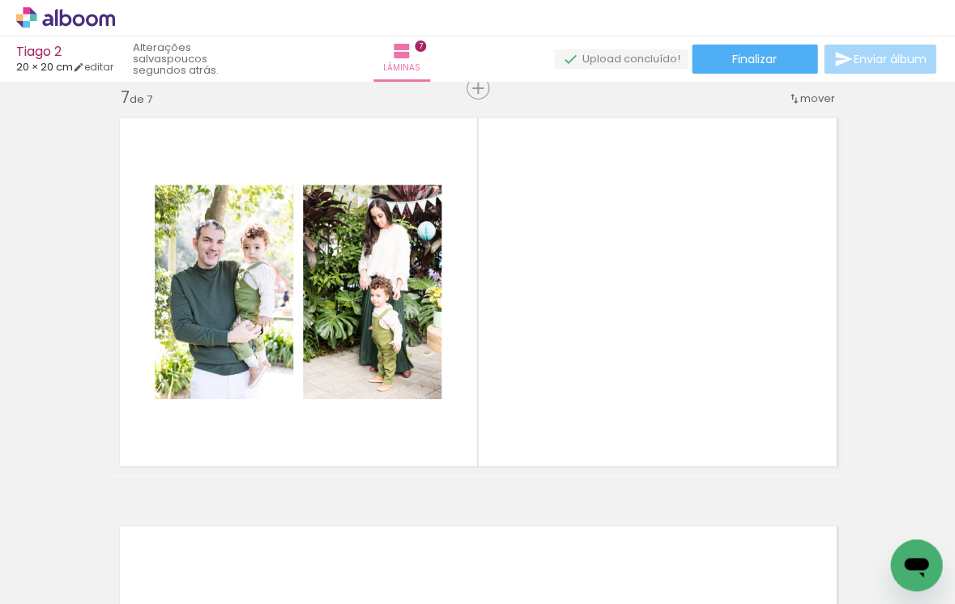
scroll to position [0, 1165]
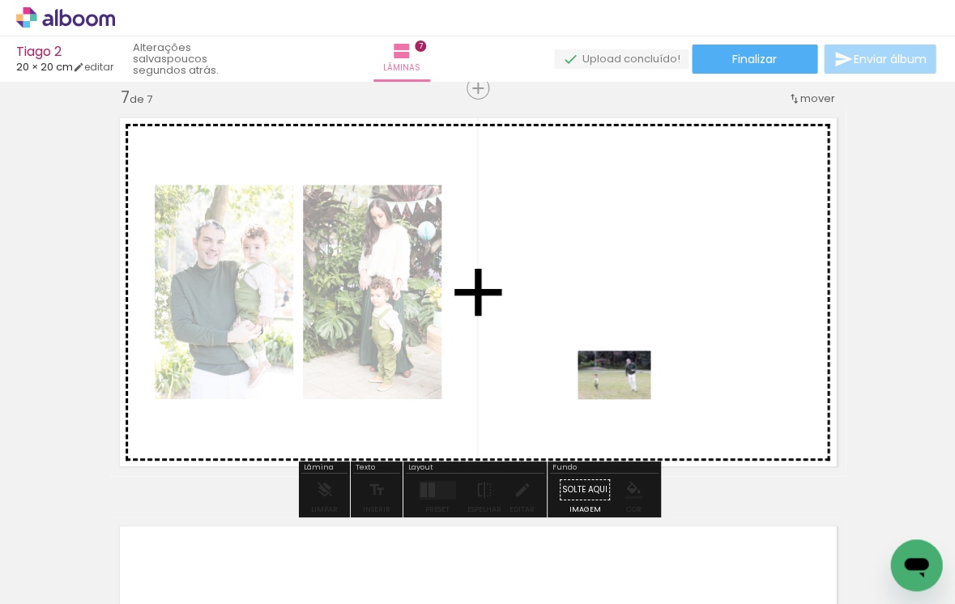
drag, startPoint x: 547, startPoint y: 557, endPoint x: 626, endPoint y: 399, distance: 176.7
click at [626, 399] on quentale-workspace at bounding box center [477, 302] width 955 height 604
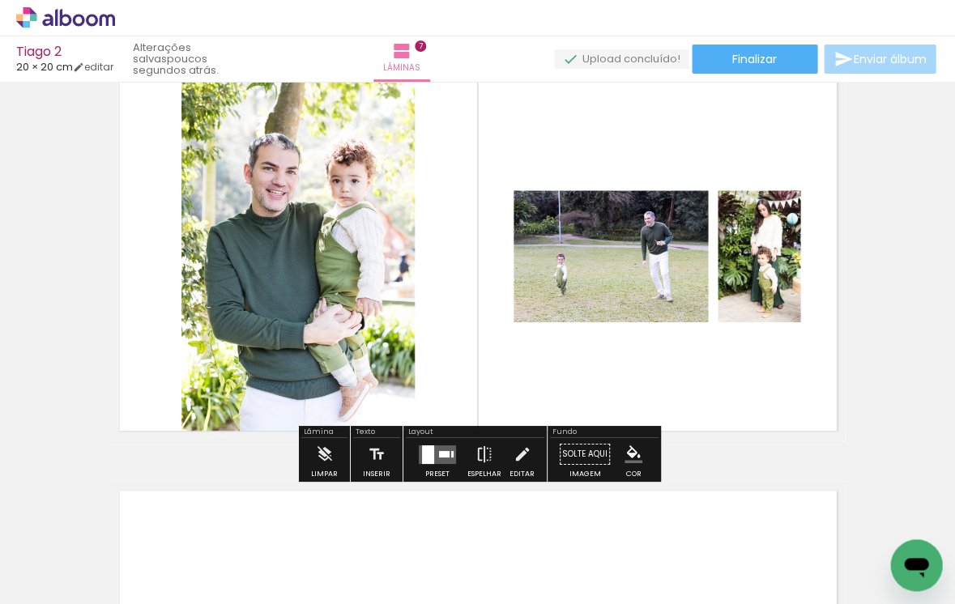
scroll to position [2515, 0]
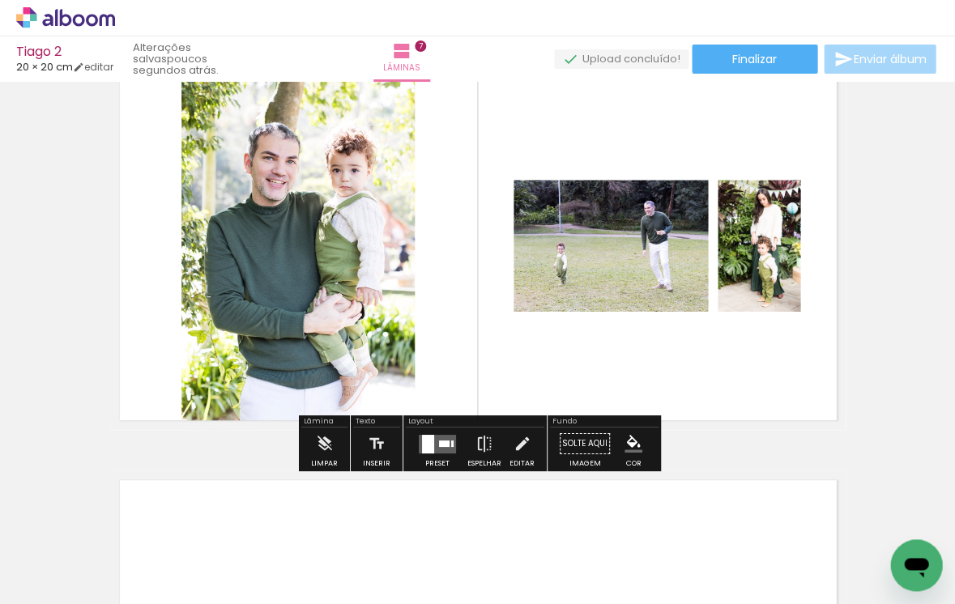
click at [444, 441] on div at bounding box center [444, 443] width 11 height 6
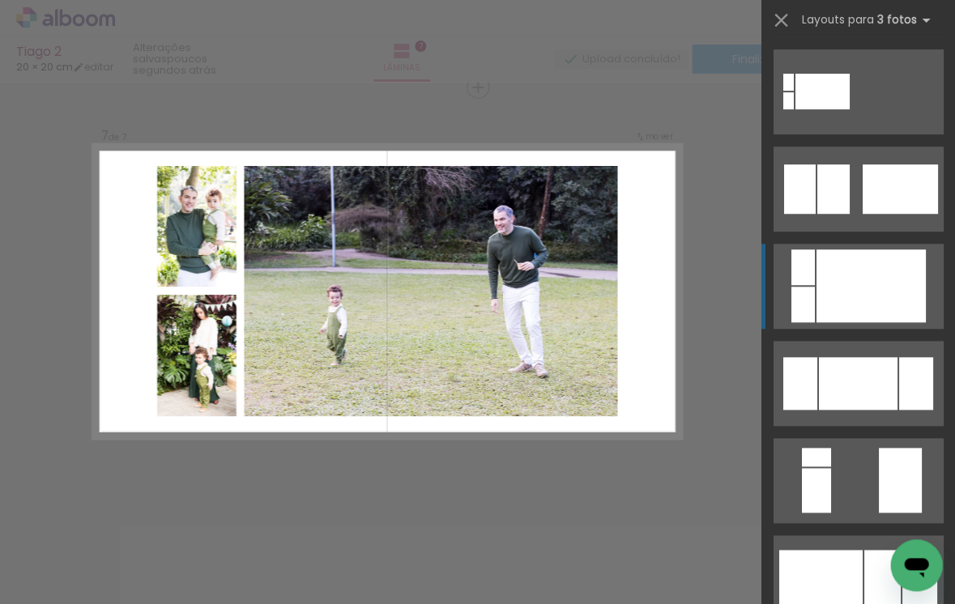
scroll to position [1279, 0]
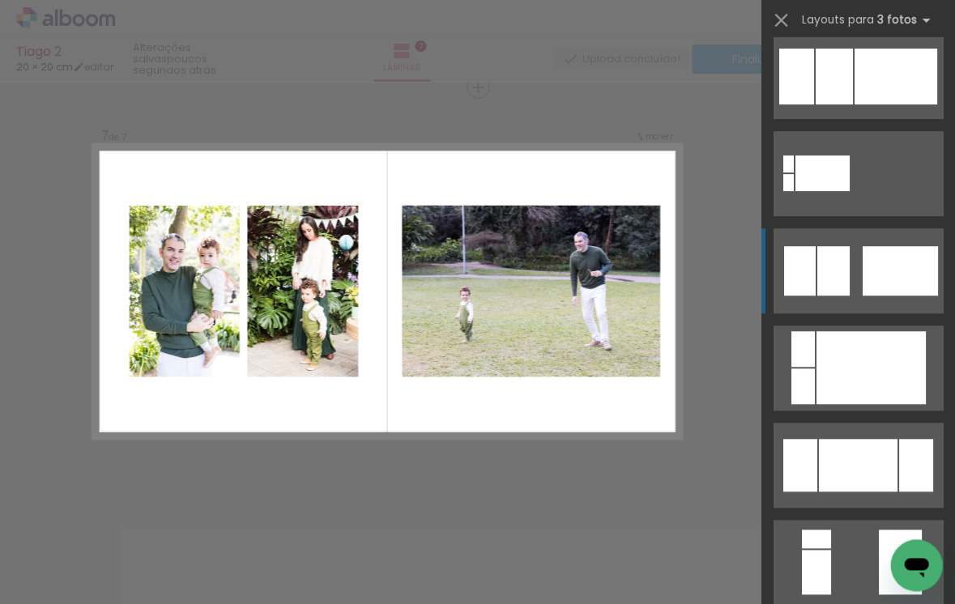
click at [886, 274] on div at bounding box center [899, 270] width 75 height 49
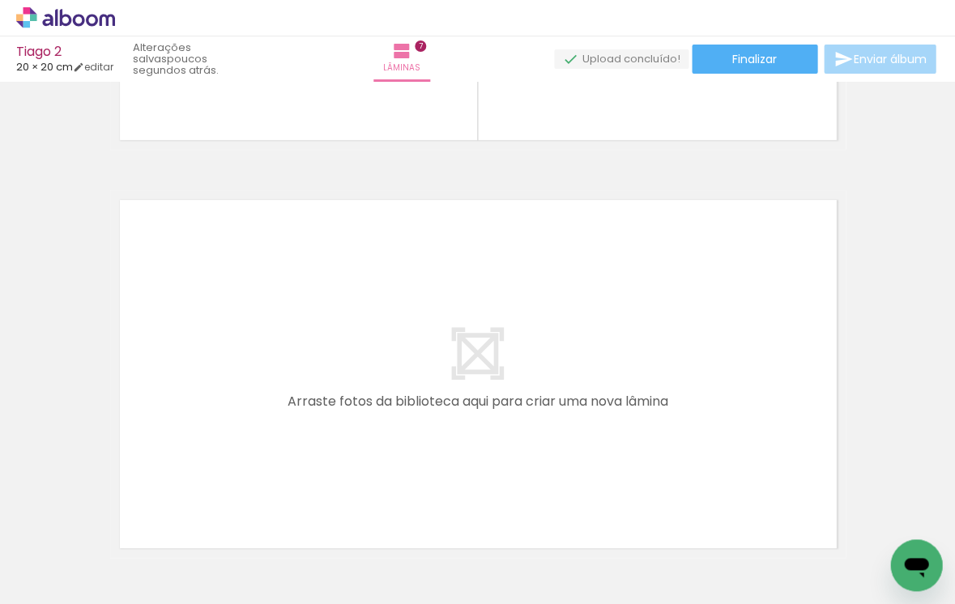
scroll to position [2830, 0]
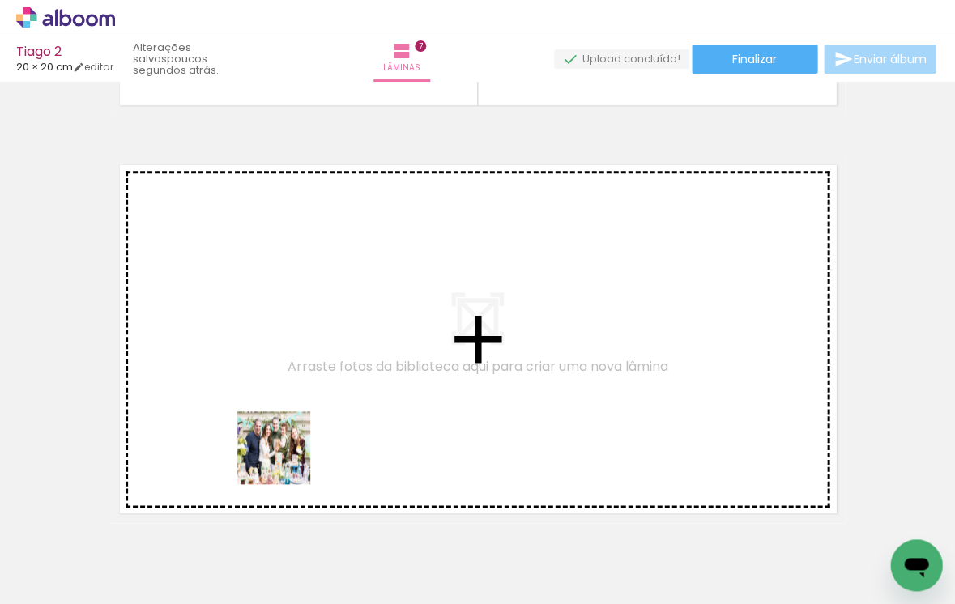
drag, startPoint x: 353, startPoint y: 553, endPoint x: 284, endPoint y: 456, distance: 119.1
click at [284, 456] on quentale-workspace at bounding box center [477, 302] width 955 height 604
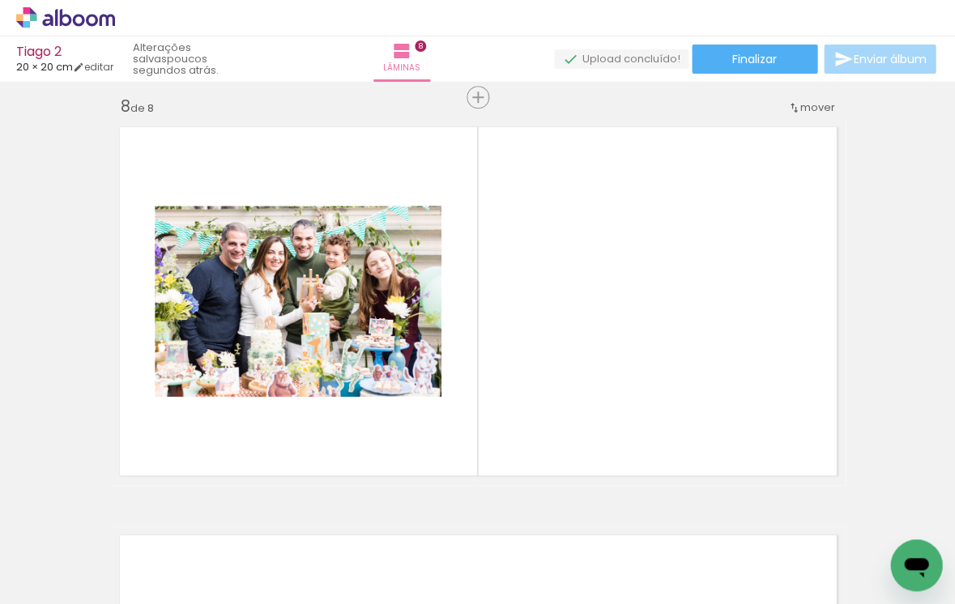
scroll to position [2877, 0]
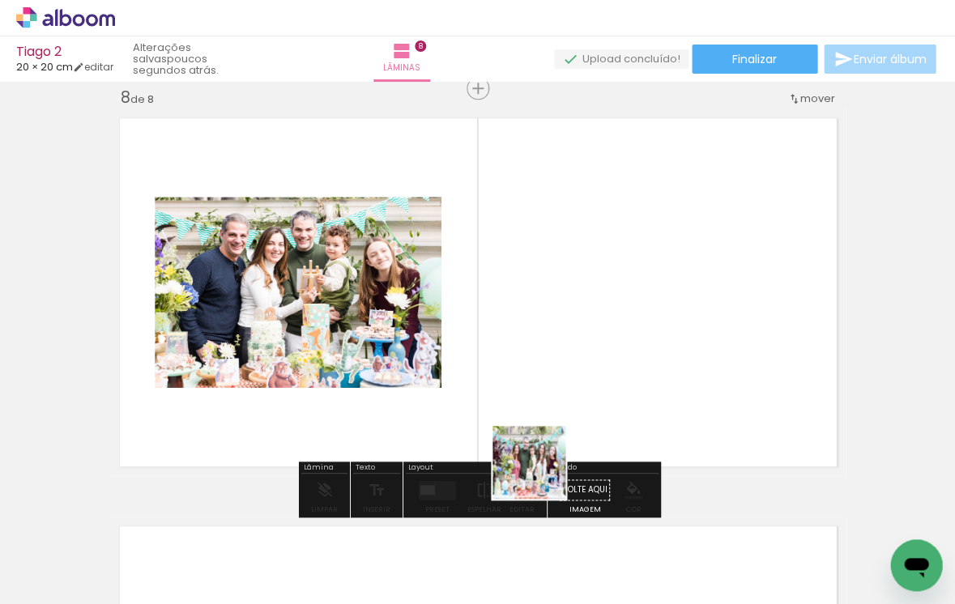
drag, startPoint x: 536, startPoint y: 556, endPoint x: 556, endPoint y: 407, distance: 151.1
click at [556, 407] on quentale-workspace at bounding box center [477, 302] width 955 height 604
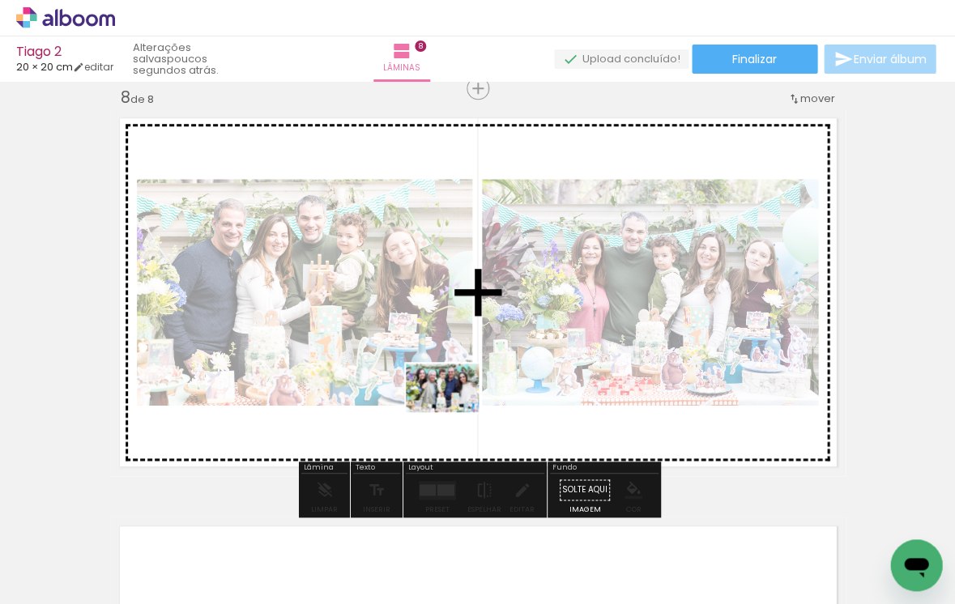
drag, startPoint x: 448, startPoint y: 562, endPoint x: 453, endPoint y: 407, distance: 154.7
click at [453, 407] on quentale-workspace at bounding box center [477, 302] width 955 height 604
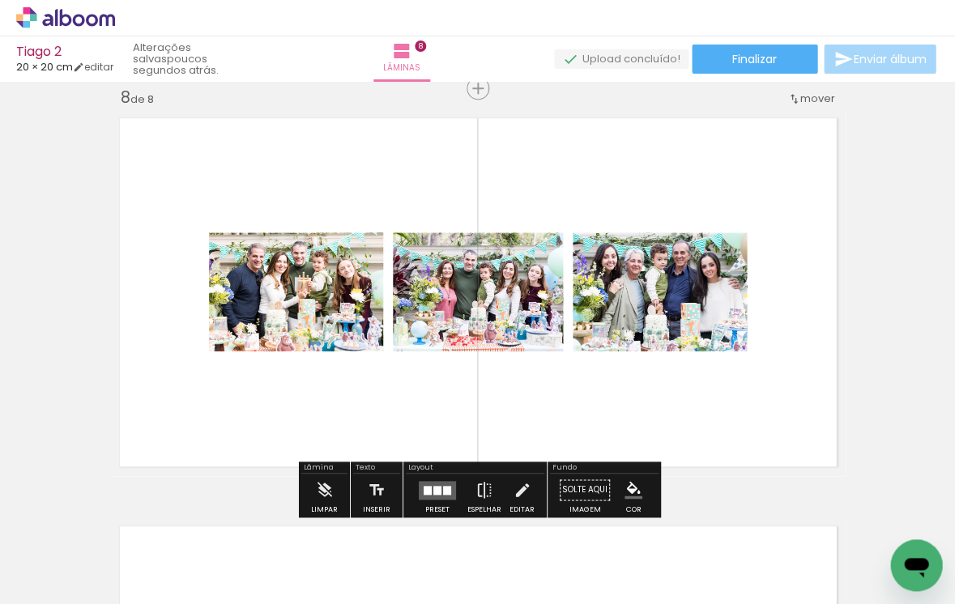
scroll to position [0, 406]
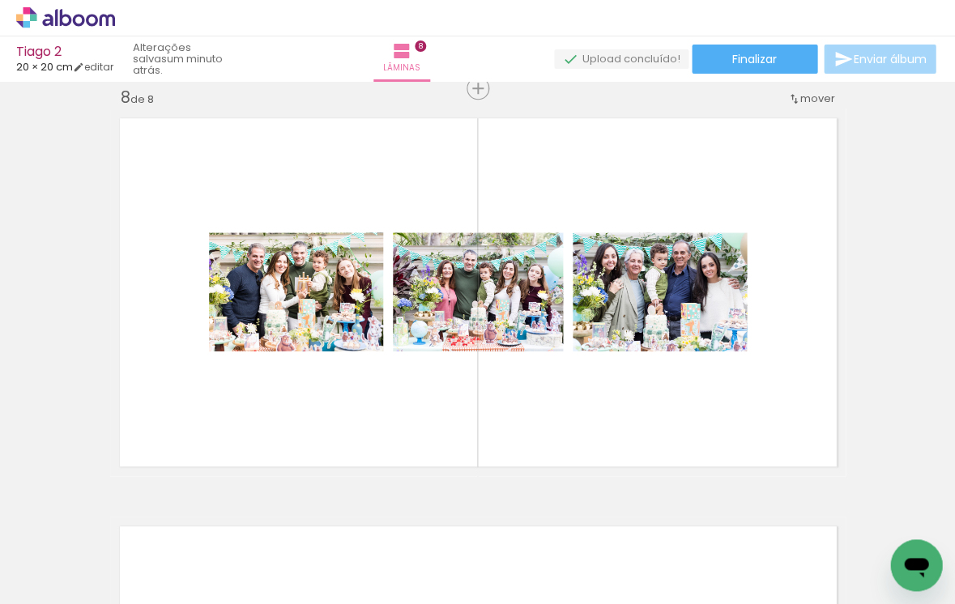
scroll to position [0, 1589]
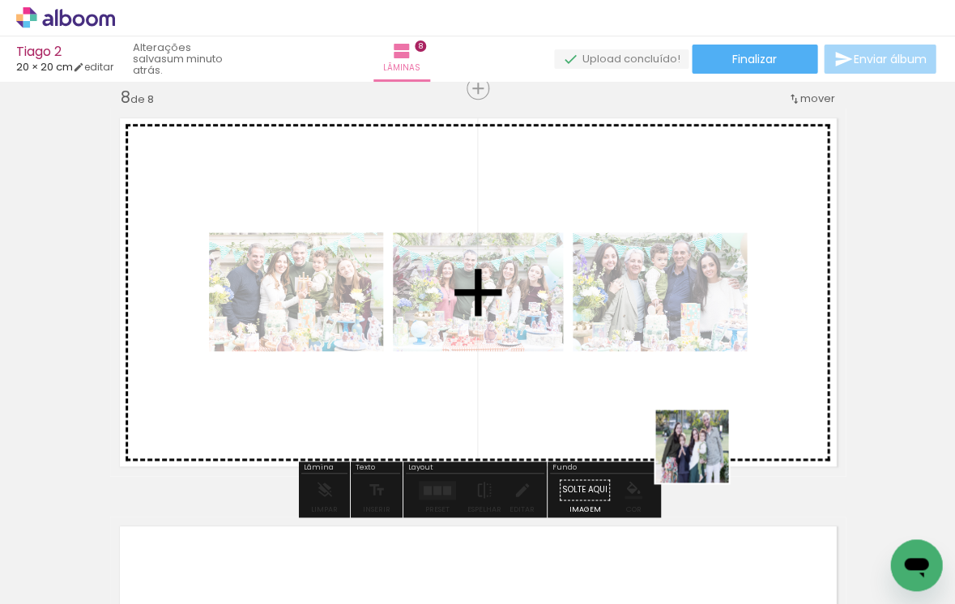
drag, startPoint x: 861, startPoint y: 557, endPoint x: 696, endPoint y: 449, distance: 197.6
click at [696, 449] on quentale-workspace at bounding box center [477, 302] width 955 height 604
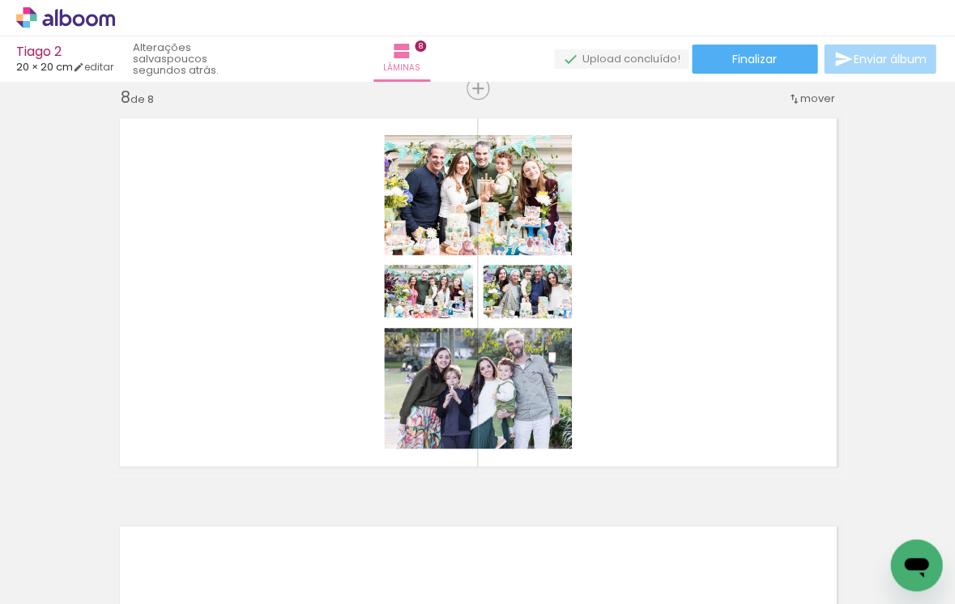
scroll to position [0, 0]
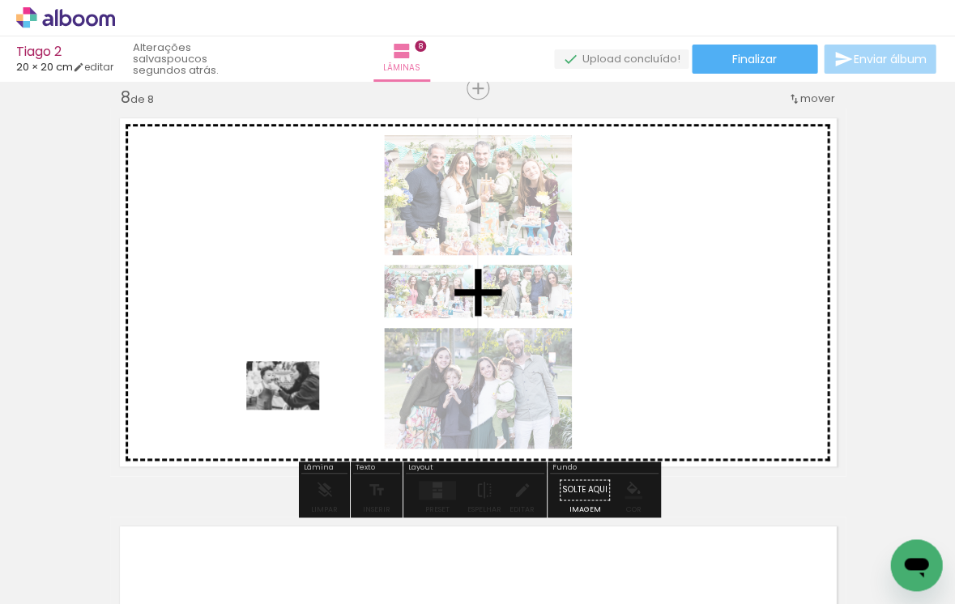
drag, startPoint x: 161, startPoint y: 556, endPoint x: 295, endPoint y: 410, distance: 197.7
click at [295, 410] on quentale-workspace at bounding box center [477, 302] width 955 height 604
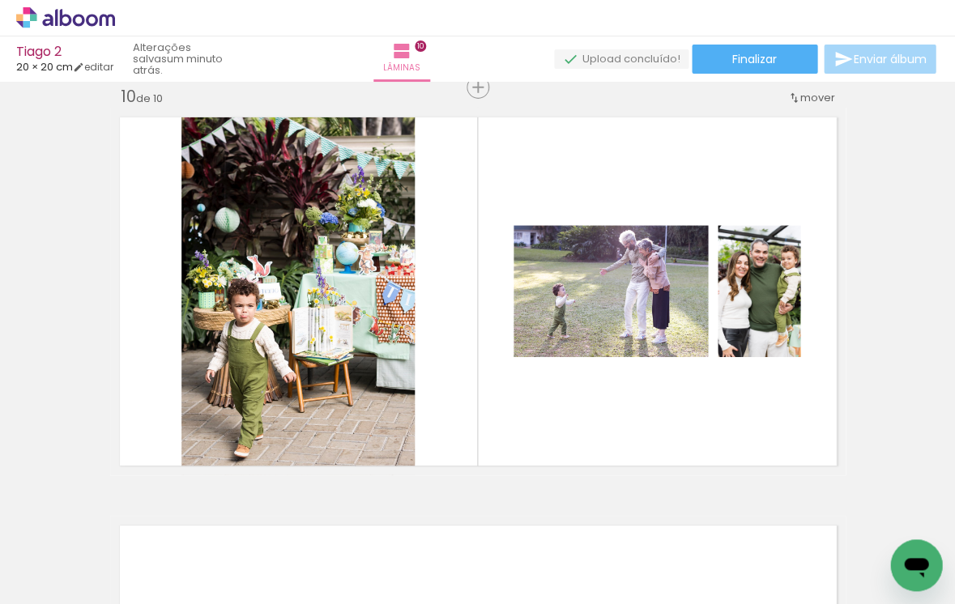
scroll to position [3686, 0]
